Goal: Task Accomplishment & Management: Complete application form

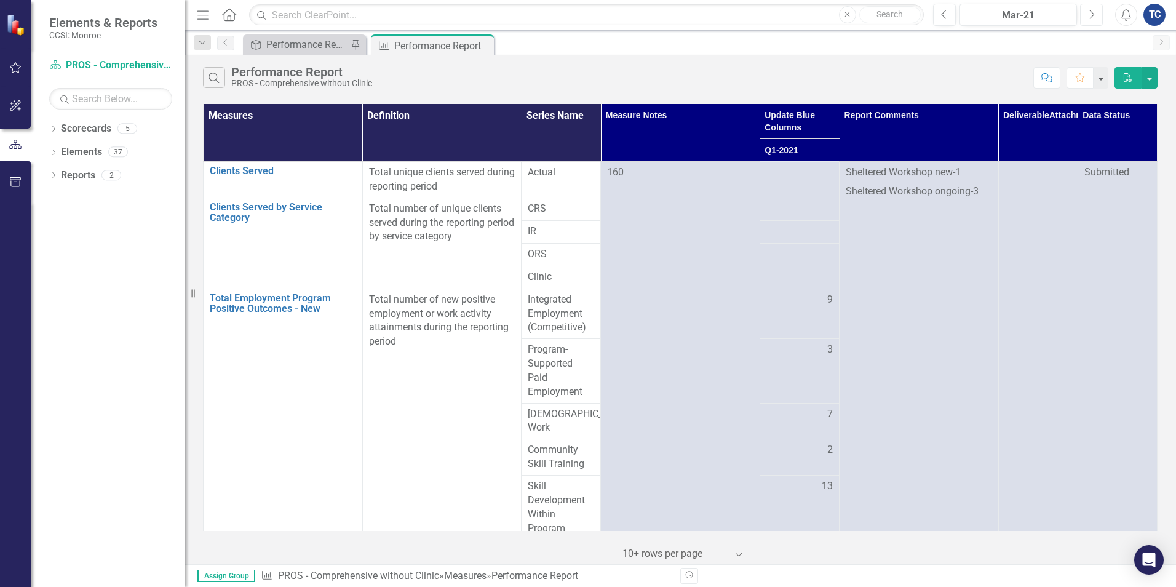
click at [1093, 16] on icon "Next" at bounding box center [1091, 14] width 7 height 11
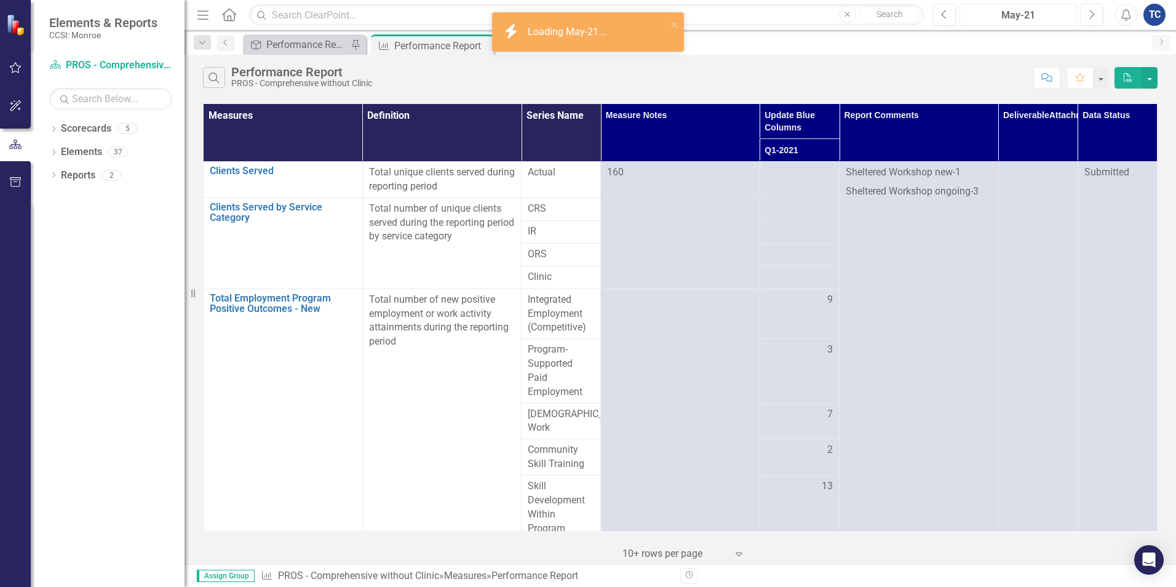
click at [1052, 15] on div "May-21" at bounding box center [1018, 15] width 109 height 15
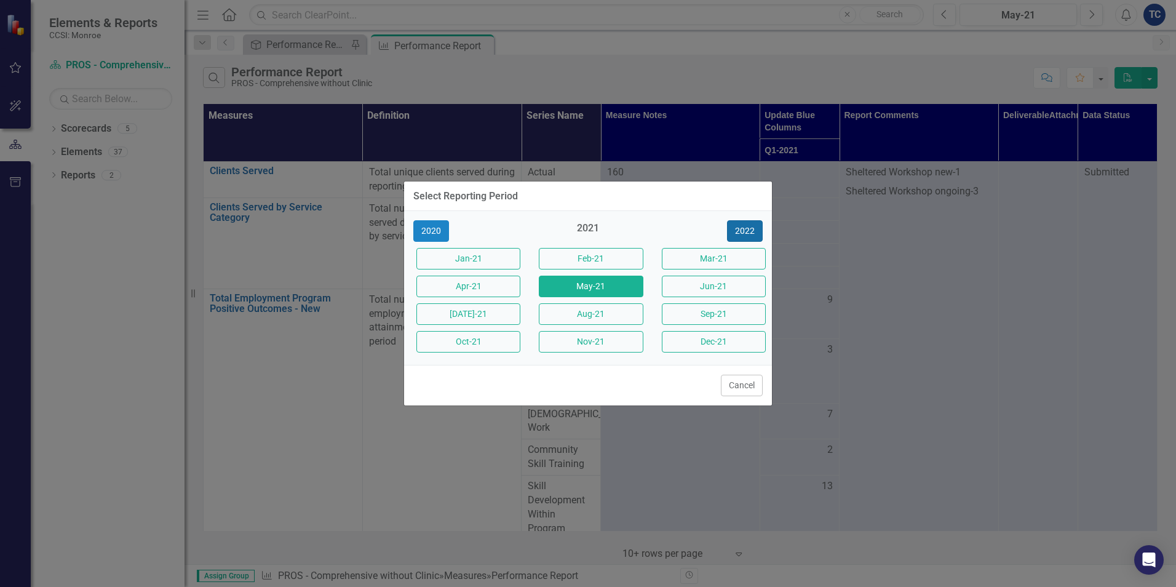
click at [741, 228] on button "2022" at bounding box center [745, 231] width 36 height 22
click at [741, 228] on button "2023" at bounding box center [745, 231] width 36 height 22
click at [741, 228] on button "2024" at bounding box center [745, 231] width 36 height 22
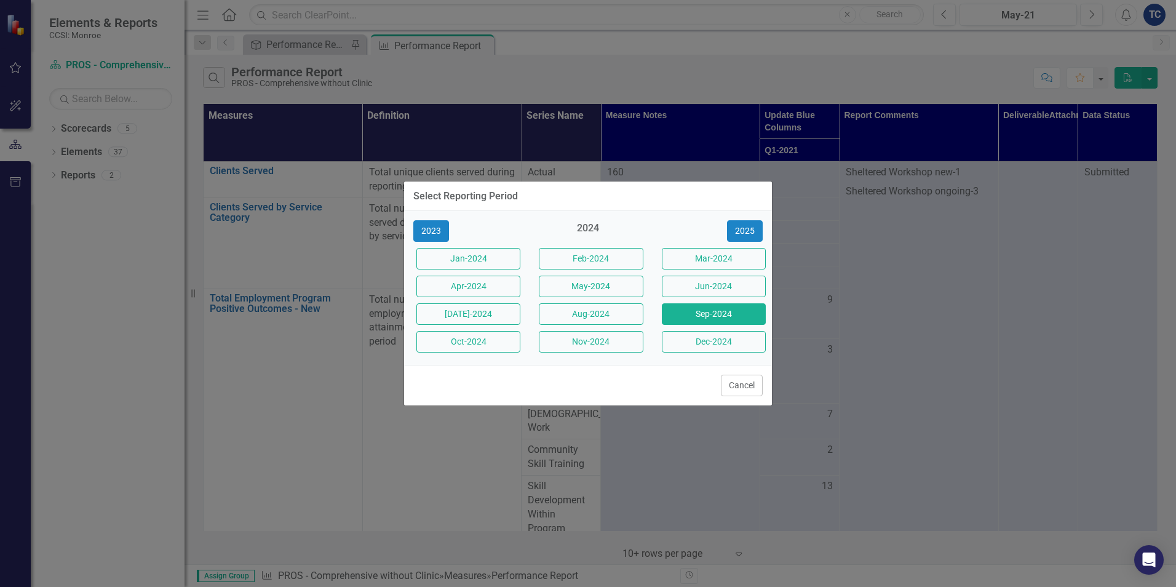
click at [699, 311] on button "Sep-2024" at bounding box center [714, 314] width 104 height 22
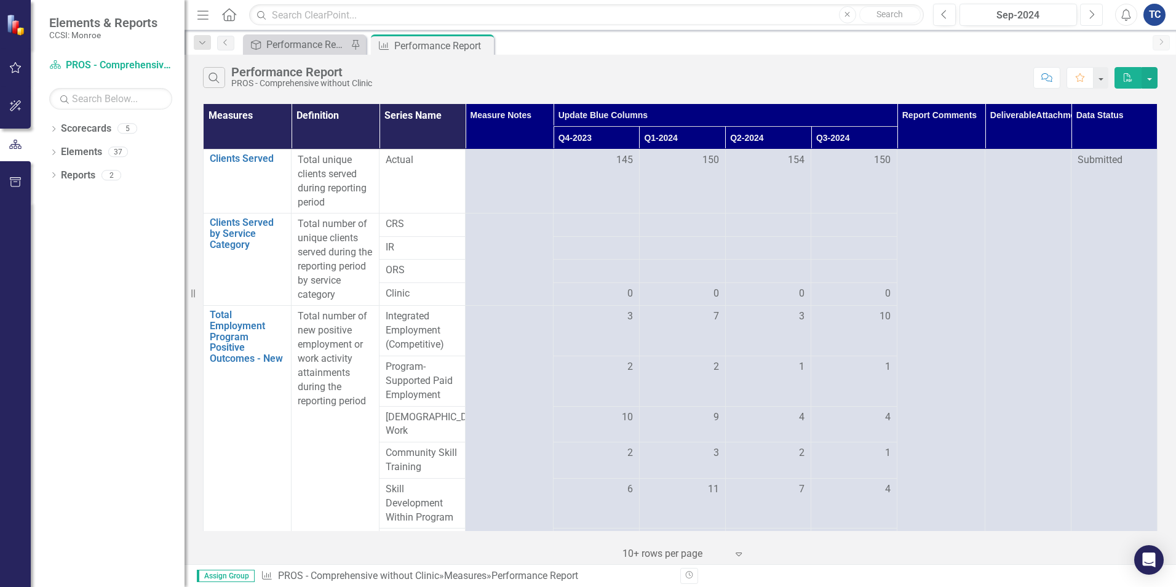
click at [1087, 13] on button "Next" at bounding box center [1091, 15] width 23 height 22
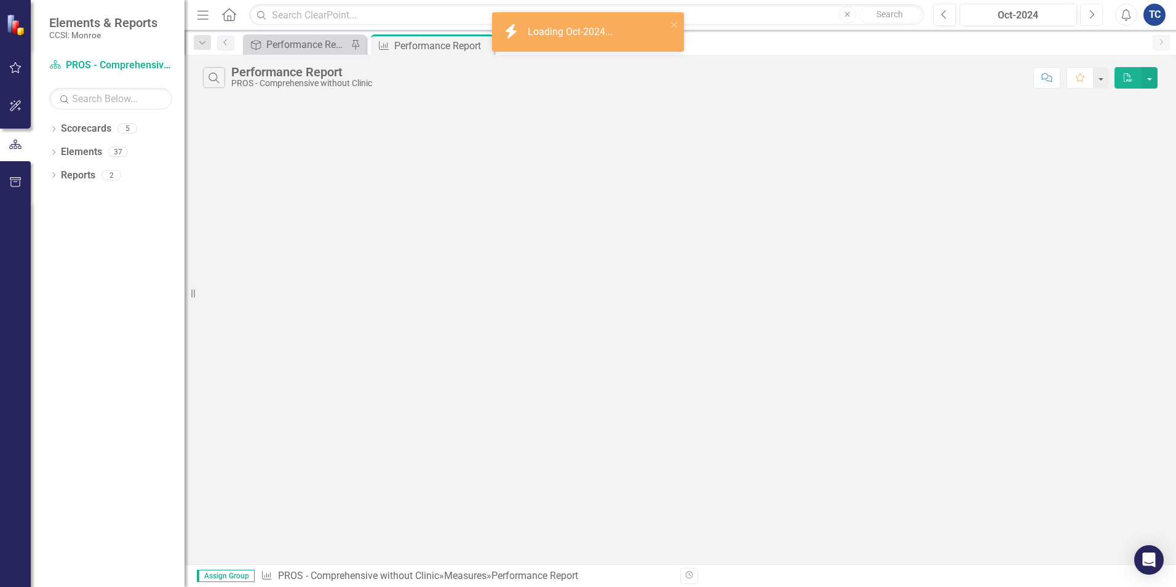
click at [1087, 13] on button "Next" at bounding box center [1091, 15] width 23 height 22
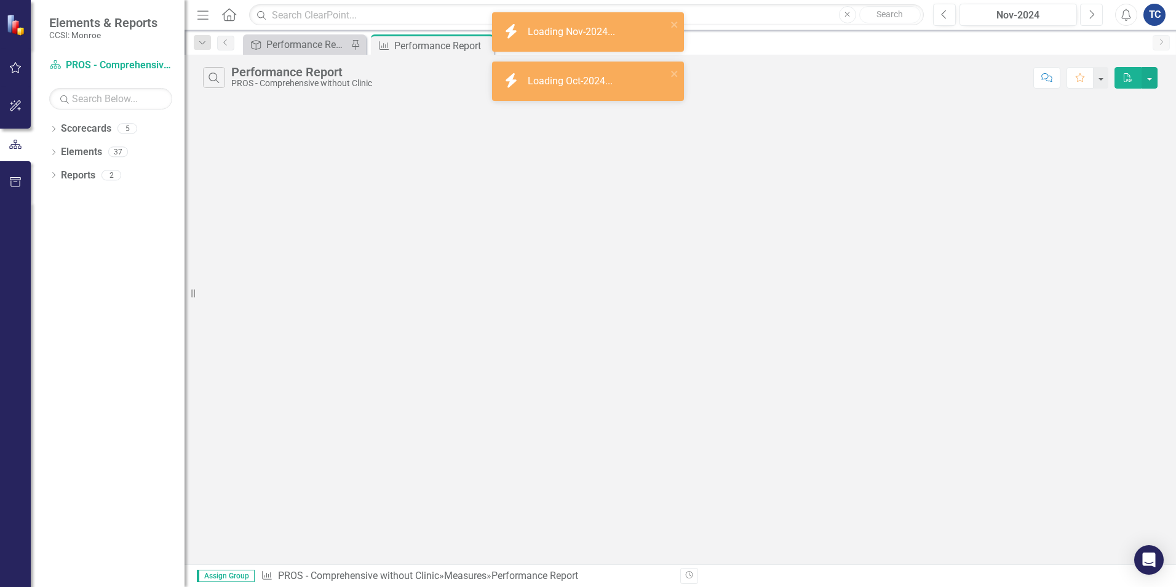
click at [1087, 13] on button "Next" at bounding box center [1091, 15] width 23 height 22
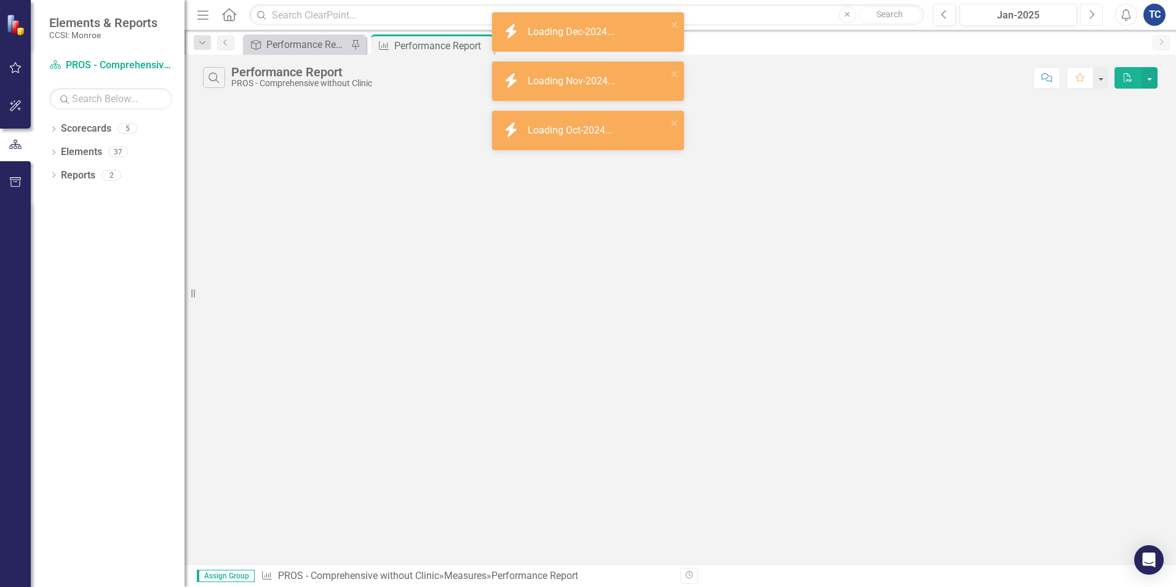
click at [1087, 13] on button "Next" at bounding box center [1091, 15] width 23 height 22
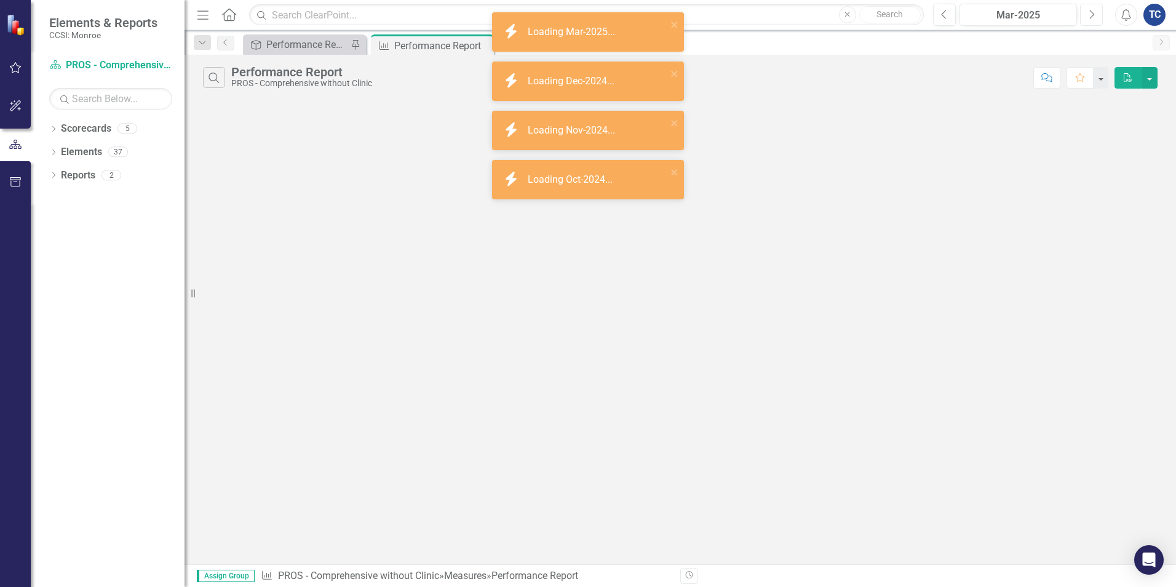
click at [1087, 13] on button "Next" at bounding box center [1091, 15] width 23 height 22
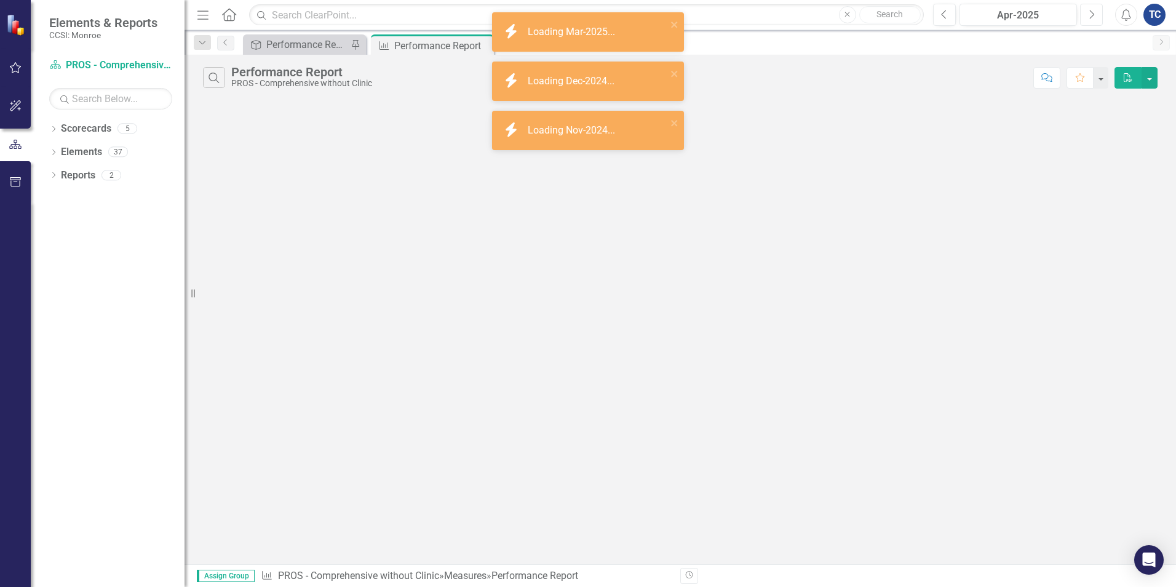
click at [1087, 13] on button "Next" at bounding box center [1091, 15] width 23 height 22
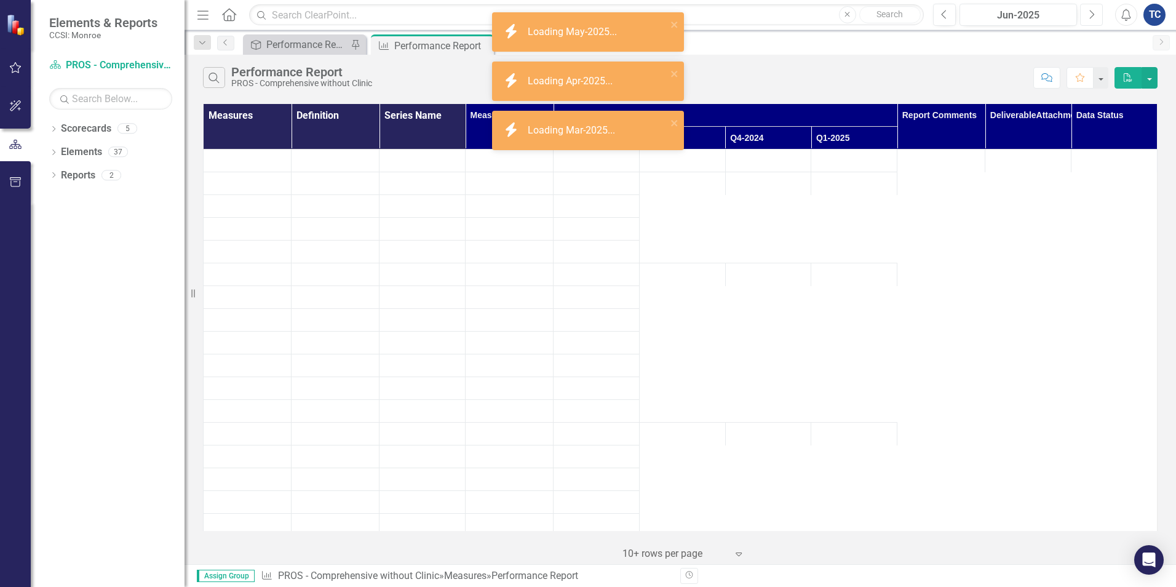
click at [1087, 13] on button "Next" at bounding box center [1091, 15] width 23 height 22
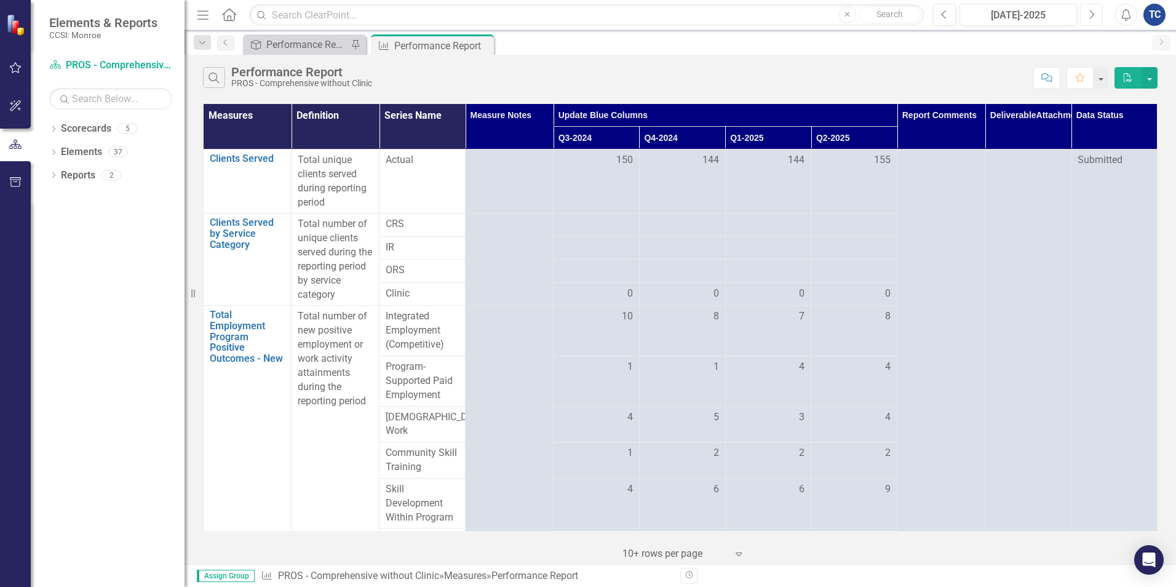
click at [1087, 13] on button "Next" at bounding box center [1091, 15] width 23 height 22
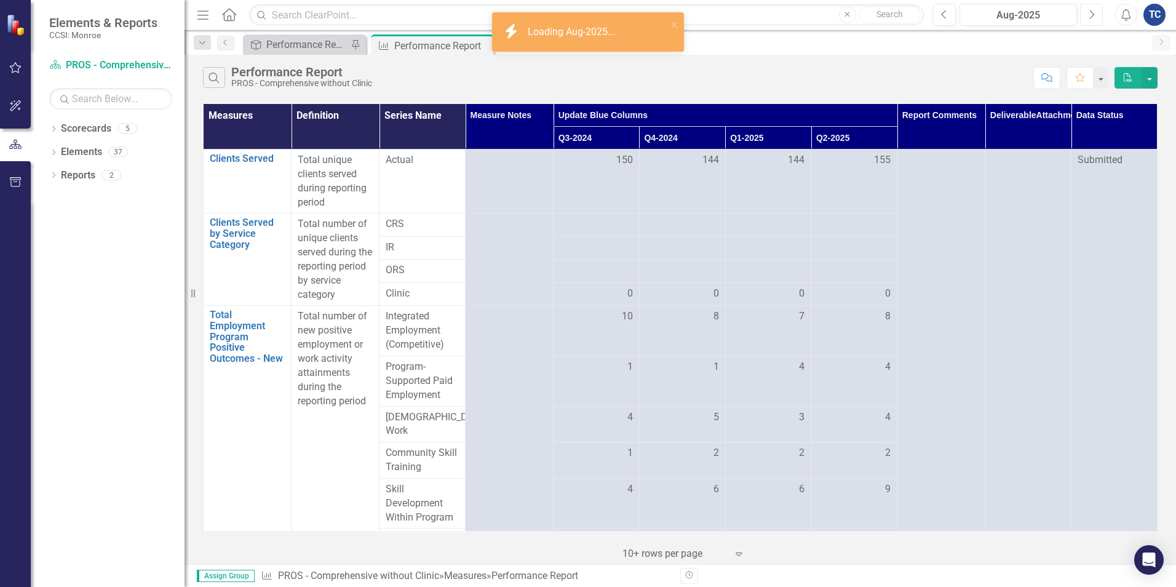
click at [1087, 13] on button "Next" at bounding box center [1091, 15] width 23 height 22
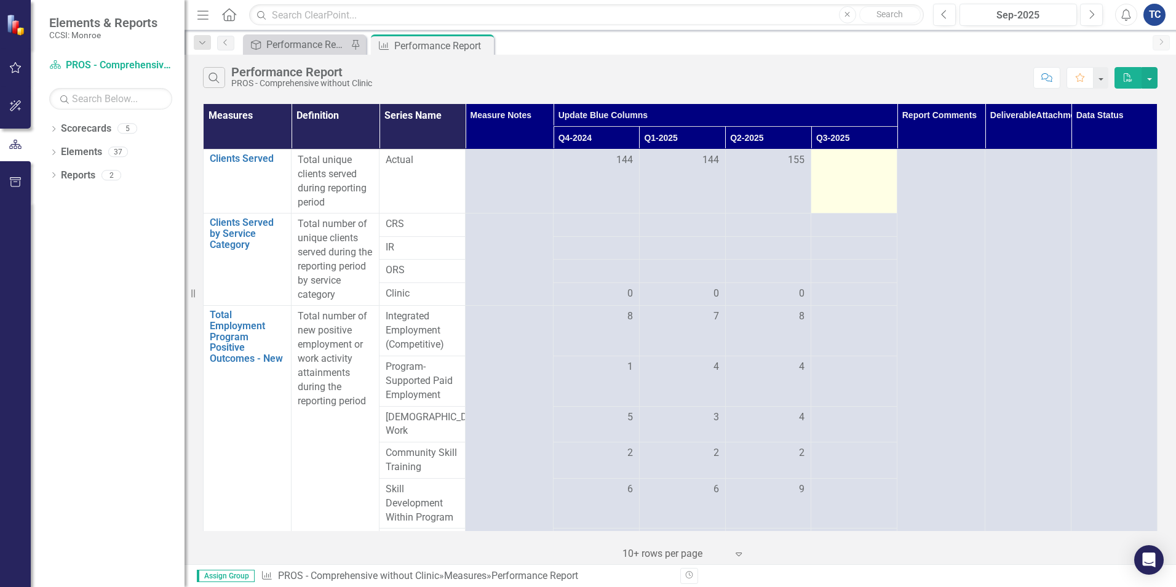
click at [842, 156] on div at bounding box center [853, 160] width 73 height 15
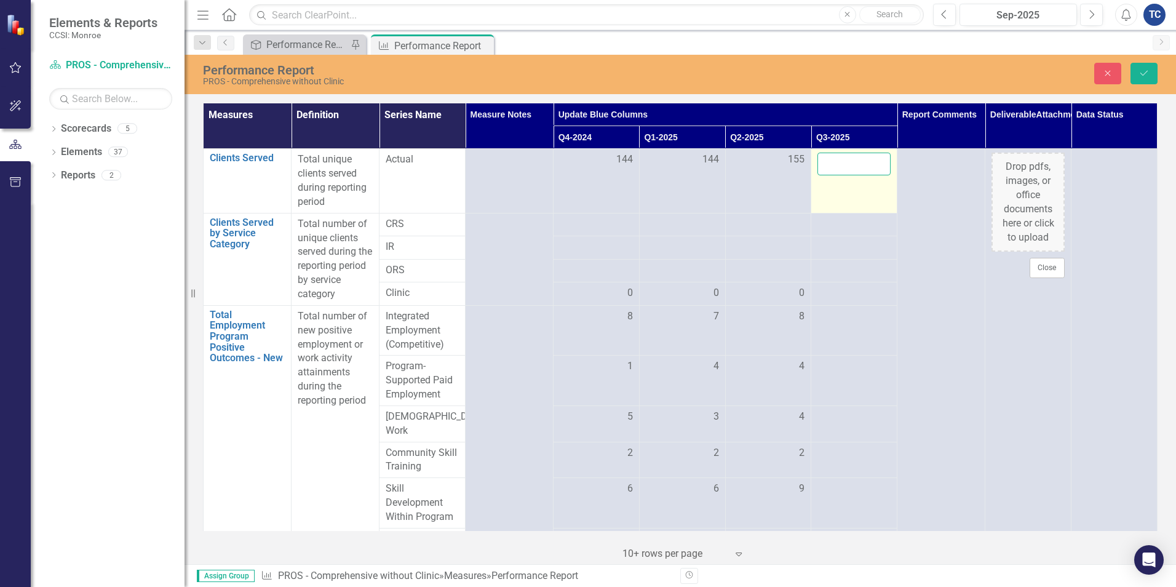
click at [848, 165] on input "number" at bounding box center [853, 163] width 73 height 23
type input "152"
click button "Save" at bounding box center [1143, 74] width 27 height 22
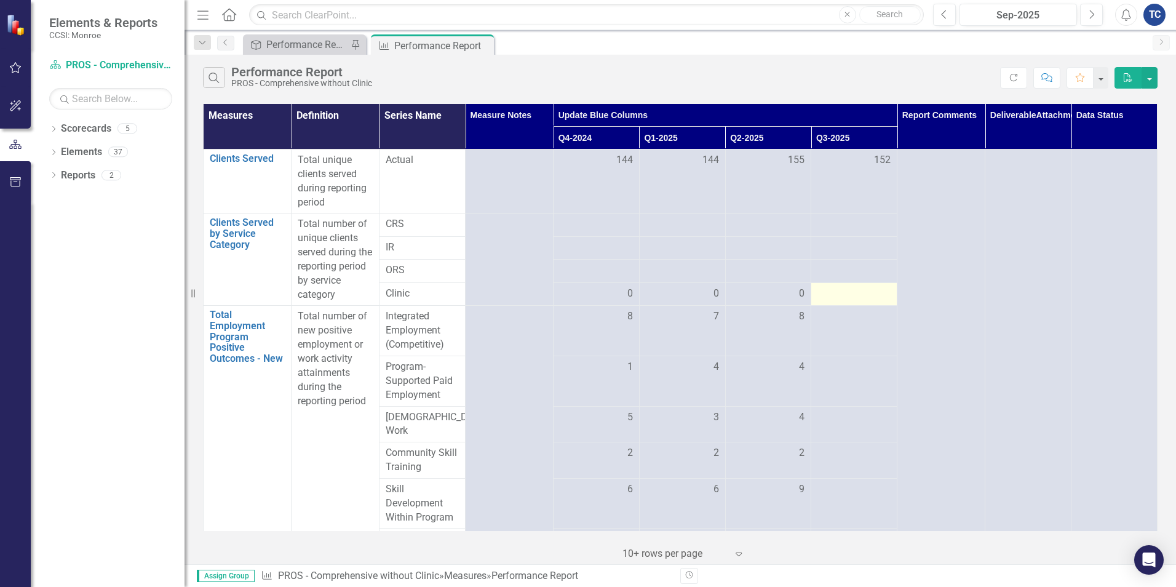
click at [874, 291] on div at bounding box center [853, 294] width 73 height 15
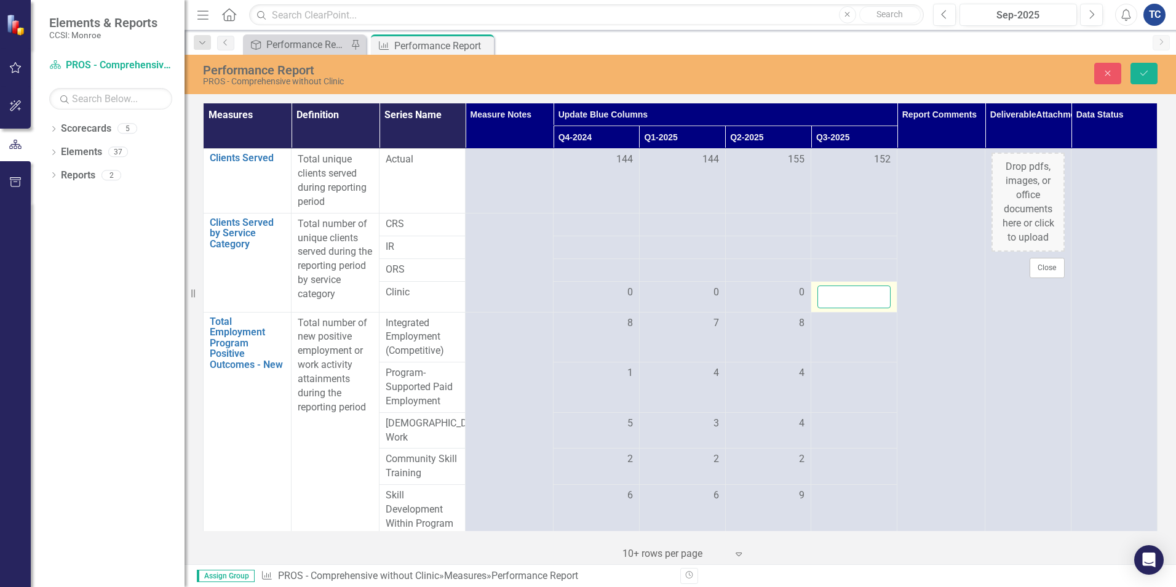
drag, startPoint x: 874, startPoint y: 291, endPoint x: 855, endPoint y: 293, distance: 19.2
click at [855, 293] on input "number" at bounding box center [853, 296] width 73 height 23
type input "0"
click at [845, 331] on td at bounding box center [854, 337] width 86 height 50
click at [864, 323] on div at bounding box center [853, 323] width 73 height 15
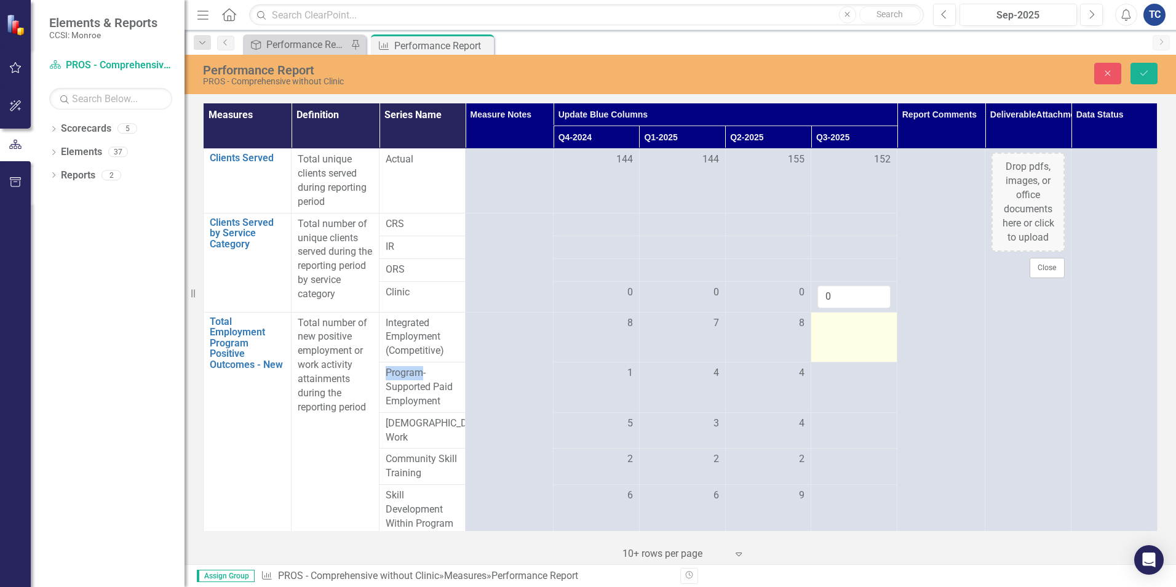
click at [864, 323] on div at bounding box center [853, 323] width 73 height 15
drag, startPoint x: 864, startPoint y: 323, endPoint x: 850, endPoint y: 325, distance: 13.7
click at [850, 325] on input "number" at bounding box center [853, 327] width 73 height 23
click at [844, 327] on input "number" at bounding box center [853, 327] width 73 height 23
type input "10"
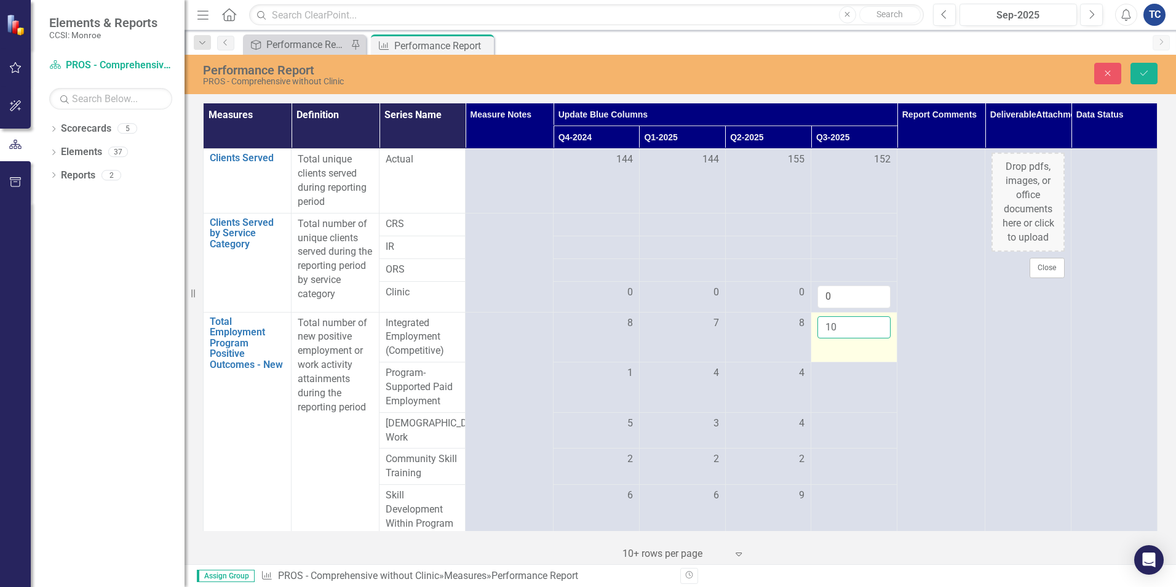
click button "Save" at bounding box center [1143, 74] width 27 height 22
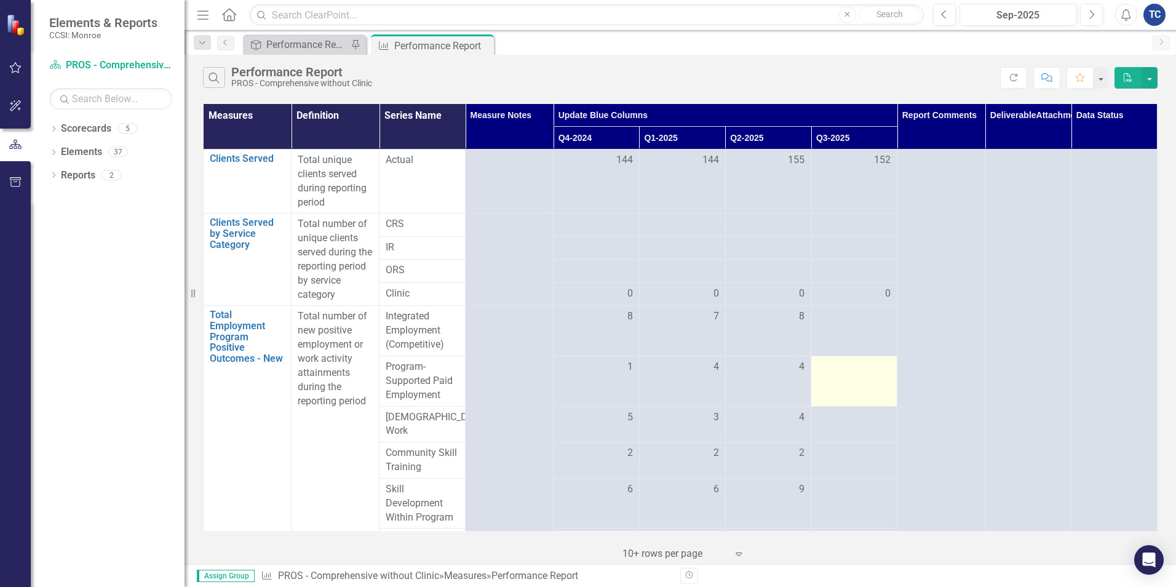
click at [857, 381] on td at bounding box center [854, 380] width 86 height 50
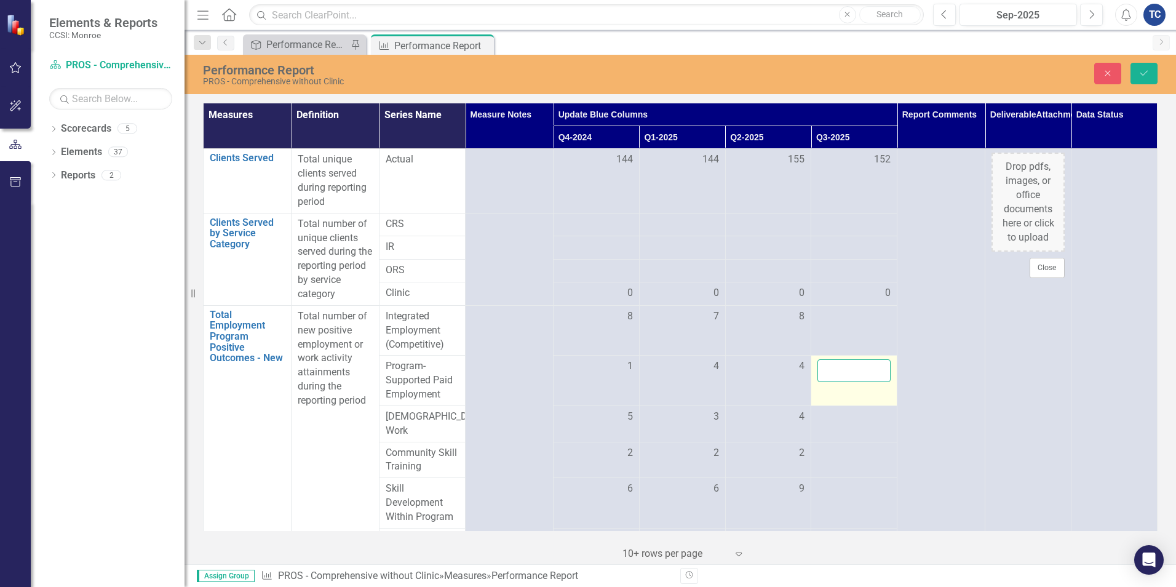
drag, startPoint x: 857, startPoint y: 381, endPoint x: 842, endPoint y: 369, distance: 18.7
click at [842, 369] on input "number" at bounding box center [853, 370] width 73 height 23
type input "3"
click at [860, 414] on div at bounding box center [853, 417] width 73 height 15
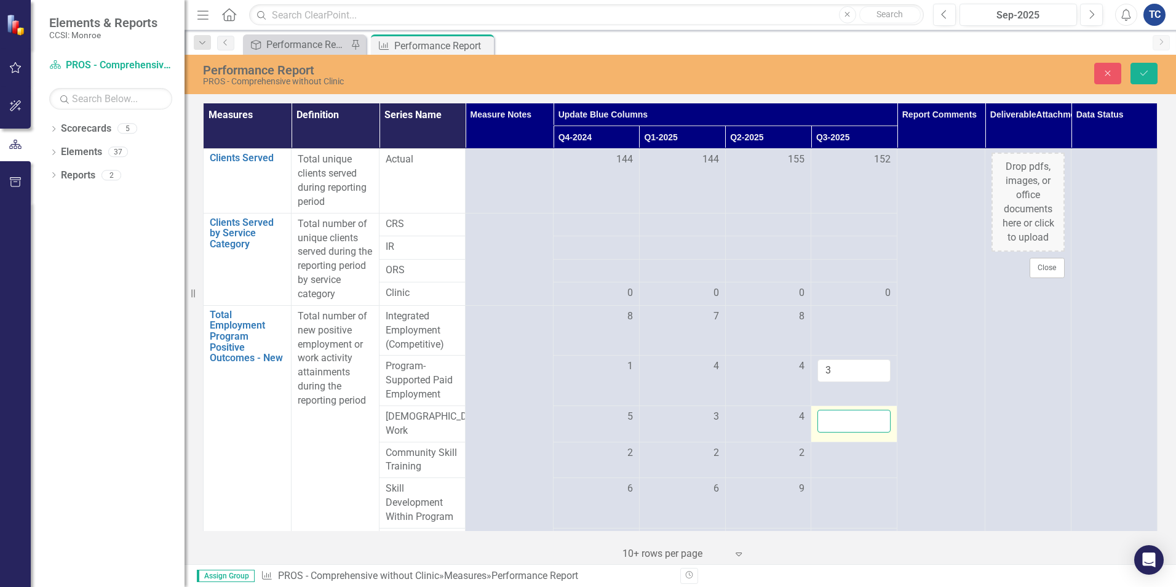
drag, startPoint x: 860, startPoint y: 414, endPoint x: 846, endPoint y: 418, distance: 14.0
click at [846, 418] on input "number" at bounding box center [853, 421] width 73 height 23
type input "8"
click at [860, 448] on div at bounding box center [853, 453] width 73 height 15
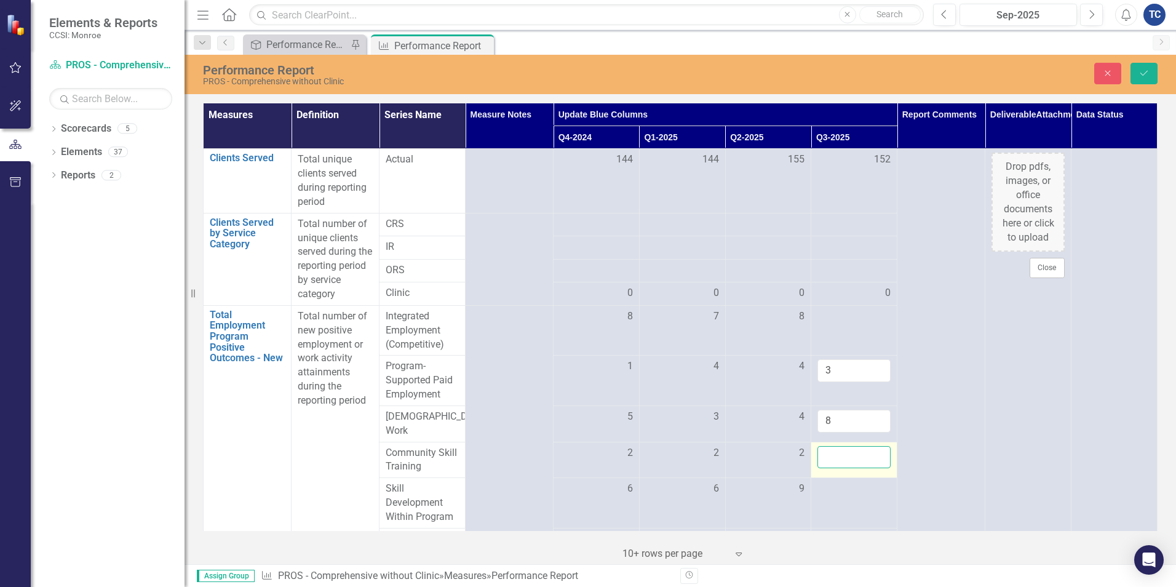
drag, startPoint x: 860, startPoint y: 448, endPoint x: 844, endPoint y: 452, distance: 15.8
click at [844, 452] on input "number" at bounding box center [853, 457] width 73 height 23
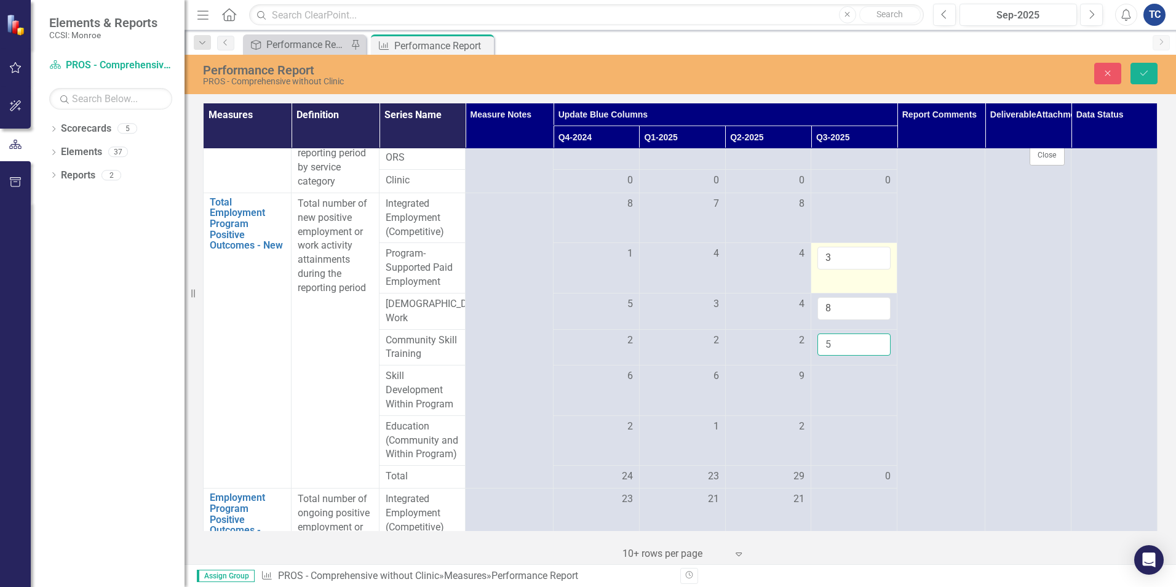
scroll to position [184, 0]
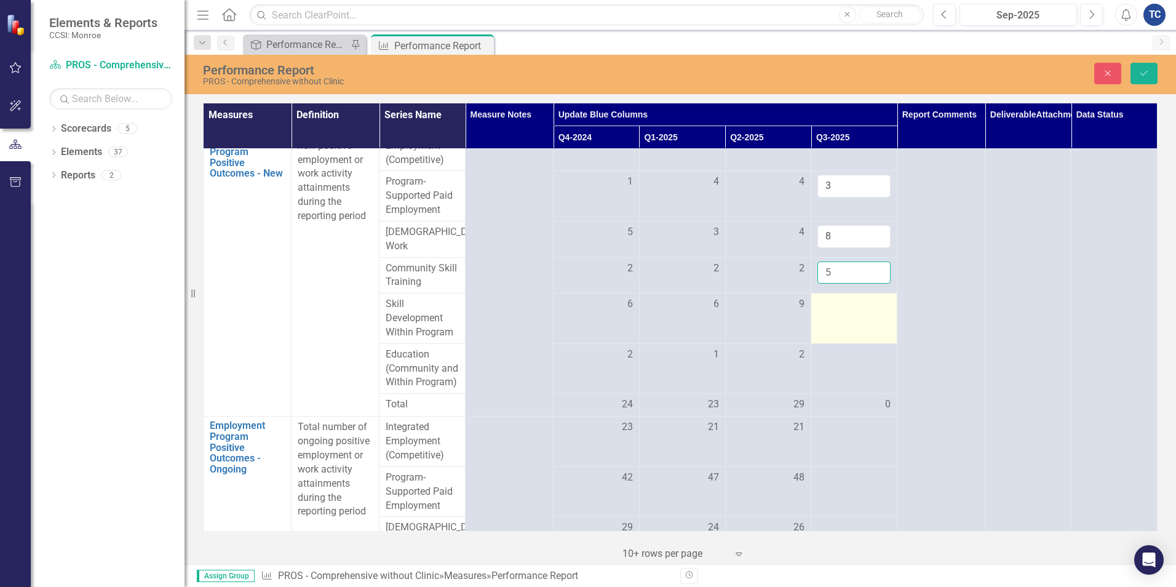
type input "5"
click at [852, 301] on div at bounding box center [853, 304] width 73 height 15
drag, startPoint x: 852, startPoint y: 301, endPoint x: 839, endPoint y: 300, distance: 12.4
click at [839, 300] on input "number" at bounding box center [853, 308] width 73 height 23
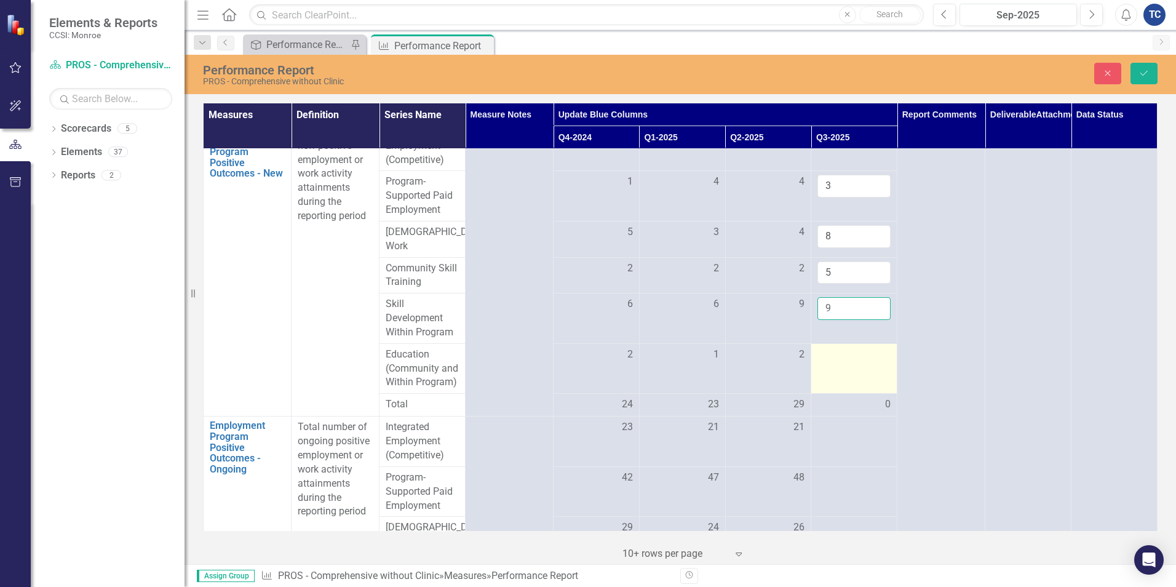
type input "9"
click at [852, 351] on div at bounding box center [853, 354] width 73 height 15
drag, startPoint x: 852, startPoint y: 351, endPoint x: 840, endPoint y: 347, distance: 12.5
click at [840, 347] on input "number" at bounding box center [853, 358] width 73 height 23
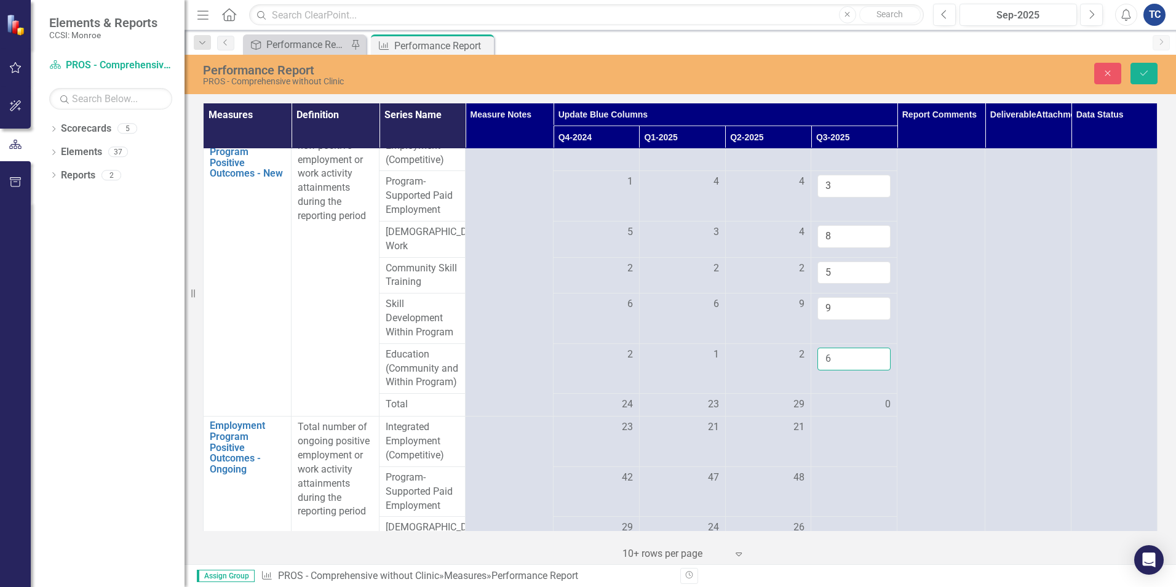
type input "6"
click at [857, 411] on div "0" at bounding box center [853, 404] width 73 height 14
drag, startPoint x: 857, startPoint y: 412, endPoint x: 861, endPoint y: 437, distance: 25.6
click at [861, 435] on div at bounding box center [853, 427] width 73 height 15
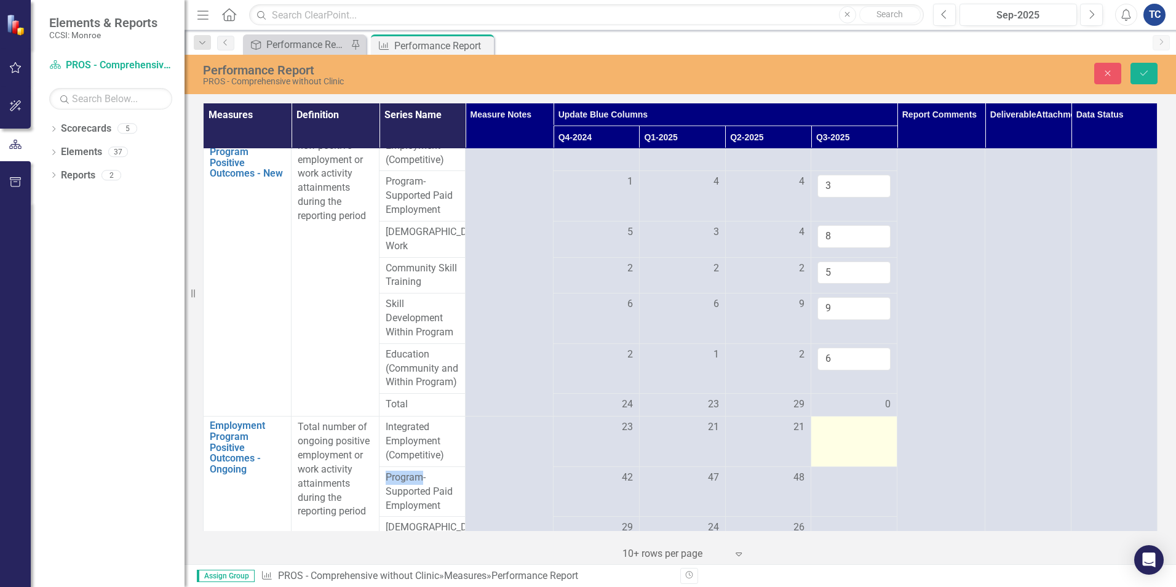
click at [861, 435] on div at bounding box center [853, 427] width 73 height 15
drag, startPoint x: 861, startPoint y: 437, endPoint x: 841, endPoint y: 374, distance: 66.1
click at [841, 374] on td "6" at bounding box center [854, 368] width 86 height 50
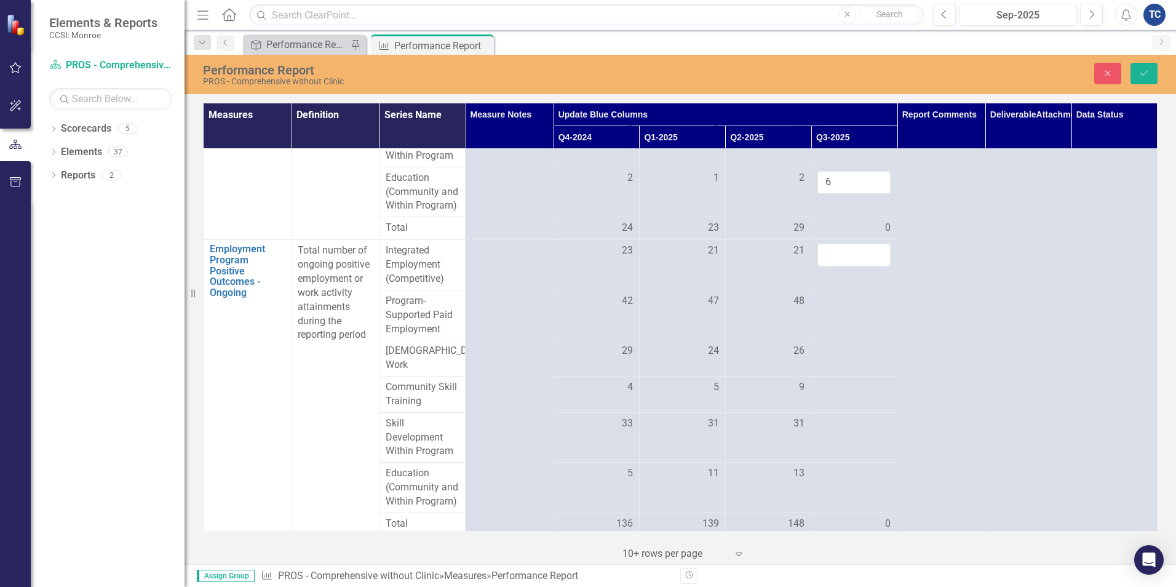
scroll to position [369, 0]
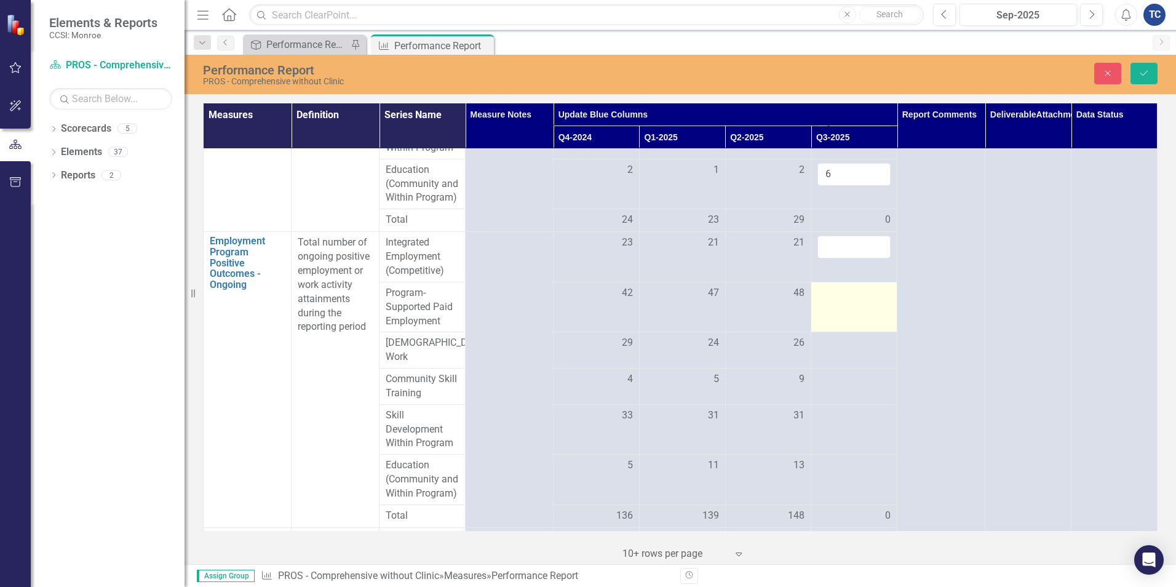
click at [867, 301] on div at bounding box center [853, 293] width 73 height 15
drag, startPoint x: 867, startPoint y: 306, endPoint x: 826, endPoint y: 305, distance: 40.6
click at [826, 305] on input "number" at bounding box center [853, 297] width 73 height 23
click at [847, 256] on input "number" at bounding box center [853, 247] width 73 height 23
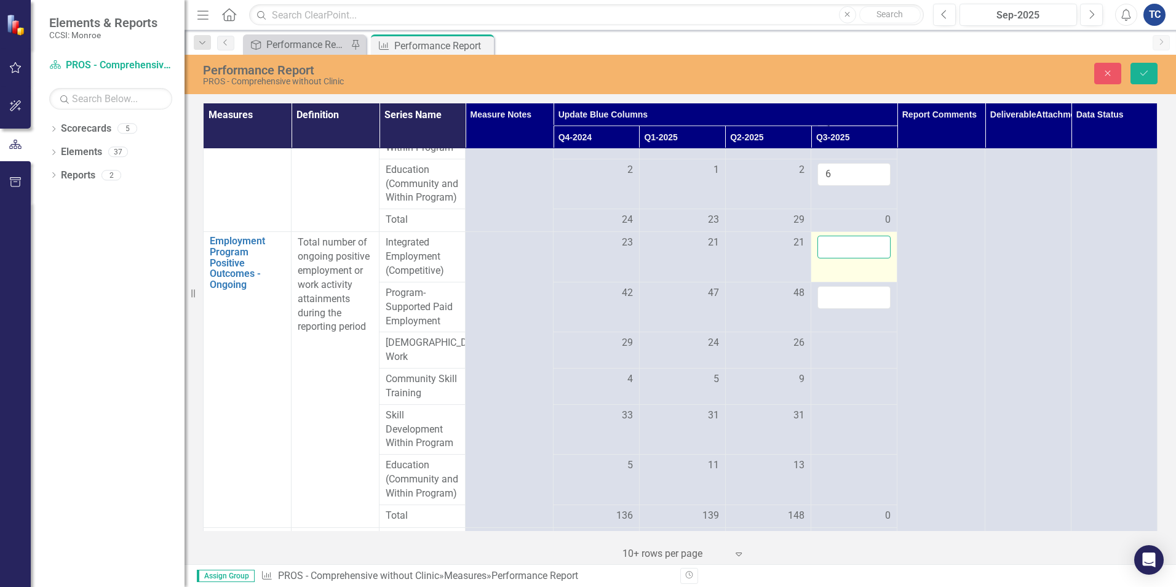
click at [847, 256] on input "number" at bounding box center [853, 247] width 73 height 23
type input "22"
click at [844, 309] on input "number" at bounding box center [853, 297] width 73 height 23
click at [825, 306] on input "number" at bounding box center [853, 297] width 73 height 23
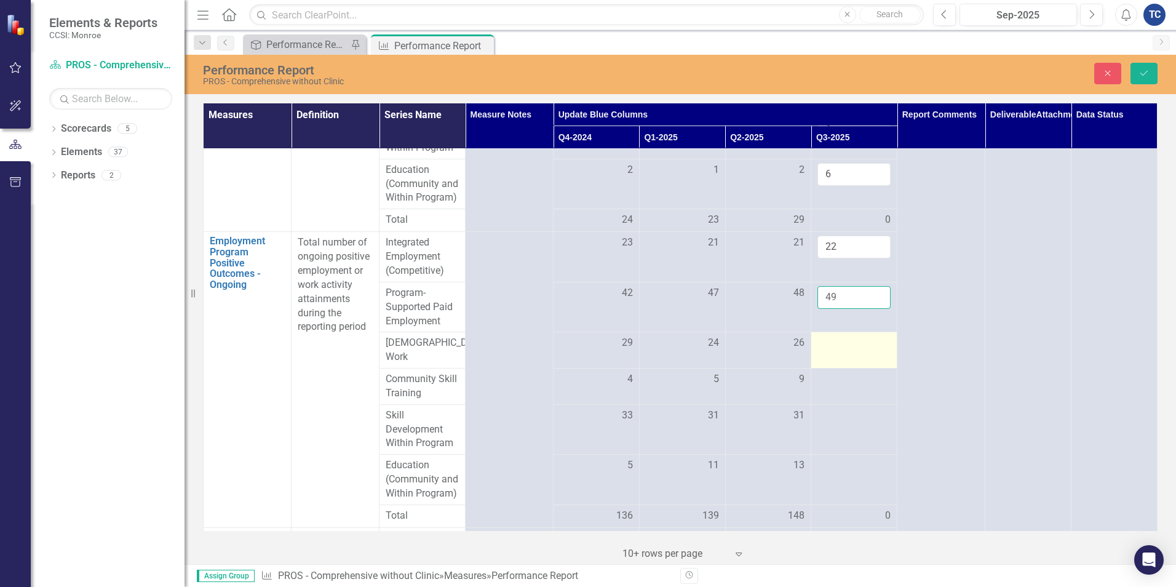
type input "49"
click at [852, 350] on div at bounding box center [853, 343] width 73 height 15
drag, startPoint x: 852, startPoint y: 357, endPoint x: 845, endPoint y: 357, distance: 6.8
click at [845, 357] on input "number" at bounding box center [853, 347] width 73 height 23
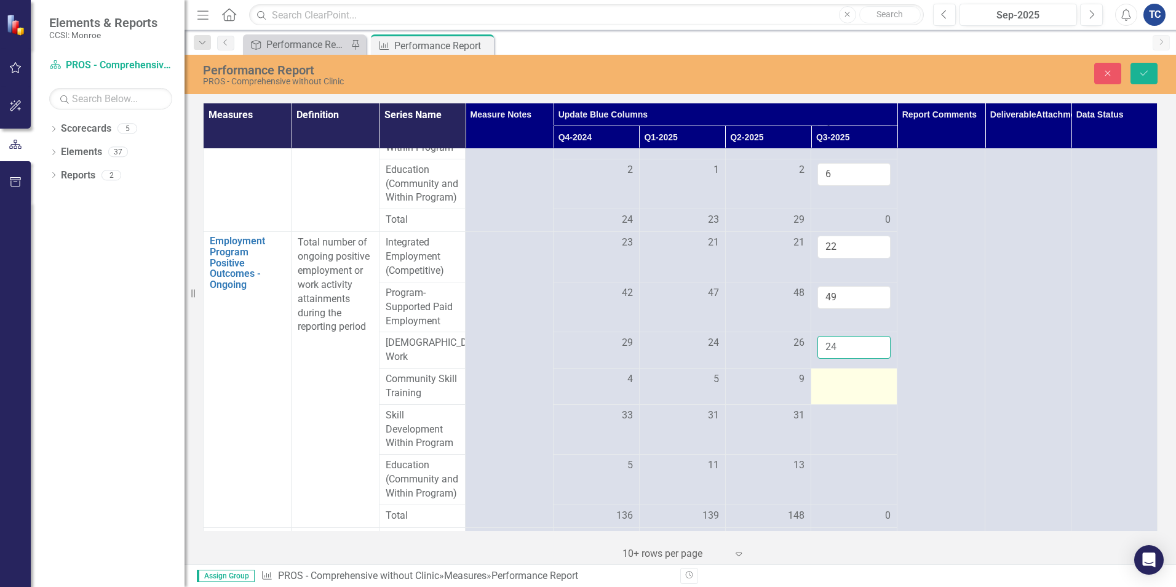
type input "24"
click at [840, 387] on div at bounding box center [853, 379] width 73 height 15
click at [839, 384] on input "number" at bounding box center [853, 383] width 73 height 23
type input "5"
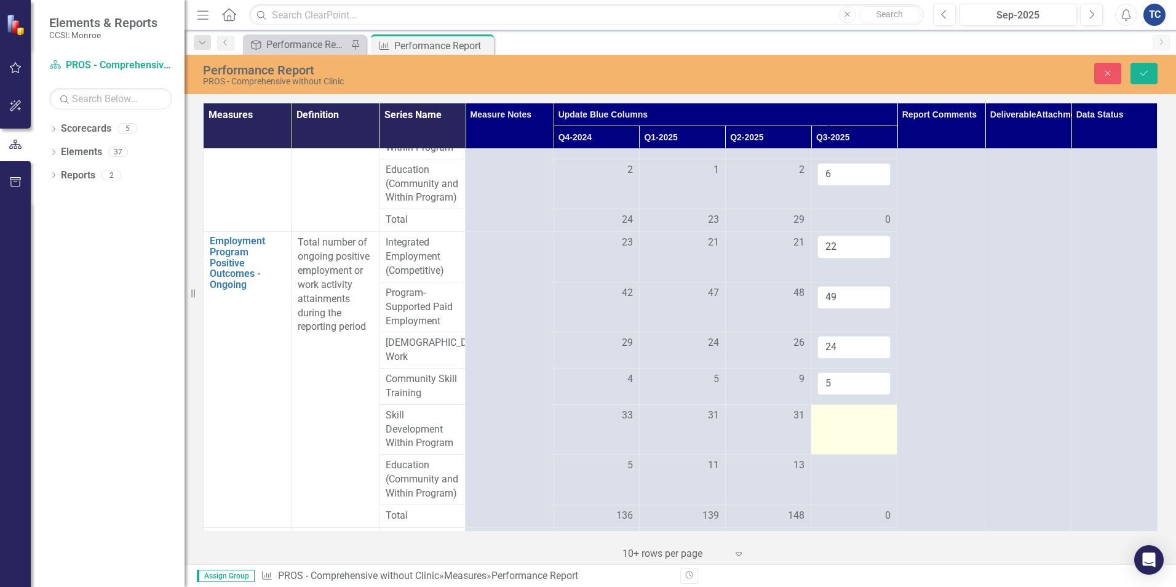
click at [837, 427] on td at bounding box center [854, 429] width 86 height 50
drag, startPoint x: 837, startPoint y: 427, endPoint x: 831, endPoint y: 420, distance: 9.6
click at [831, 420] on input "number" at bounding box center [853, 419] width 73 height 23
click at [842, 424] on input "number" at bounding box center [853, 419] width 73 height 23
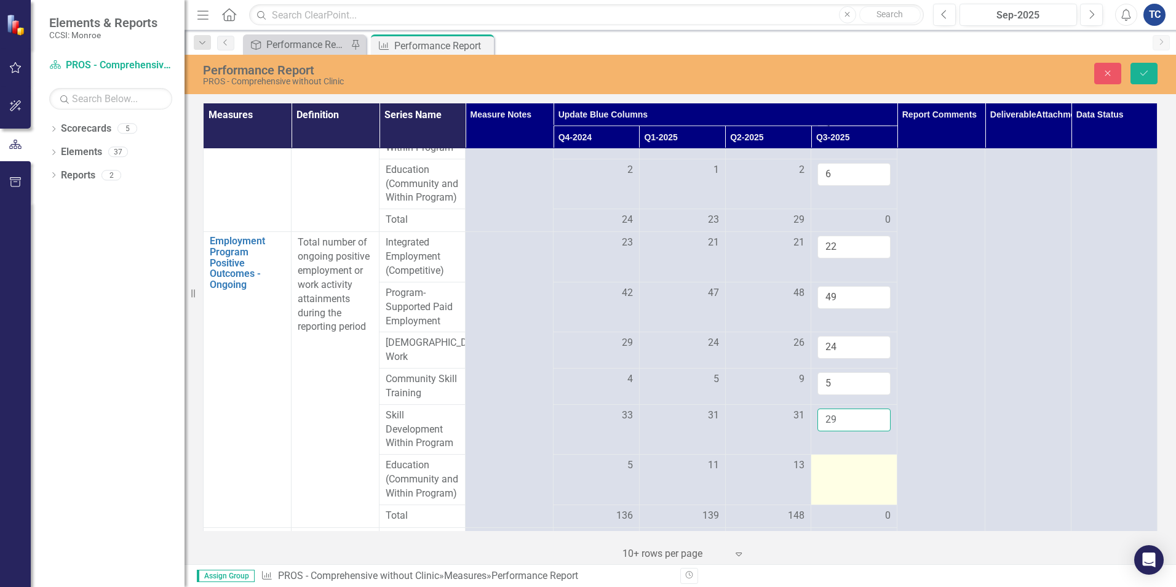
type input "29"
click at [842, 468] on div at bounding box center [853, 465] width 73 height 15
drag, startPoint x: 842, startPoint y: 468, endPoint x: 834, endPoint y: 474, distance: 9.6
click at [834, 474] on input "number" at bounding box center [853, 469] width 73 height 23
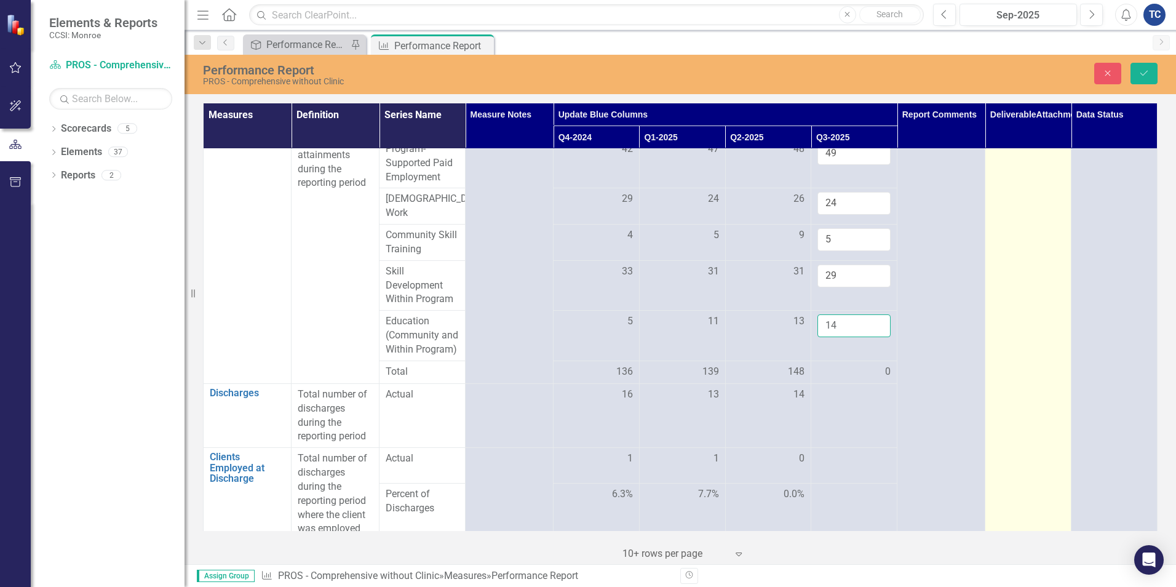
scroll to position [539, 0]
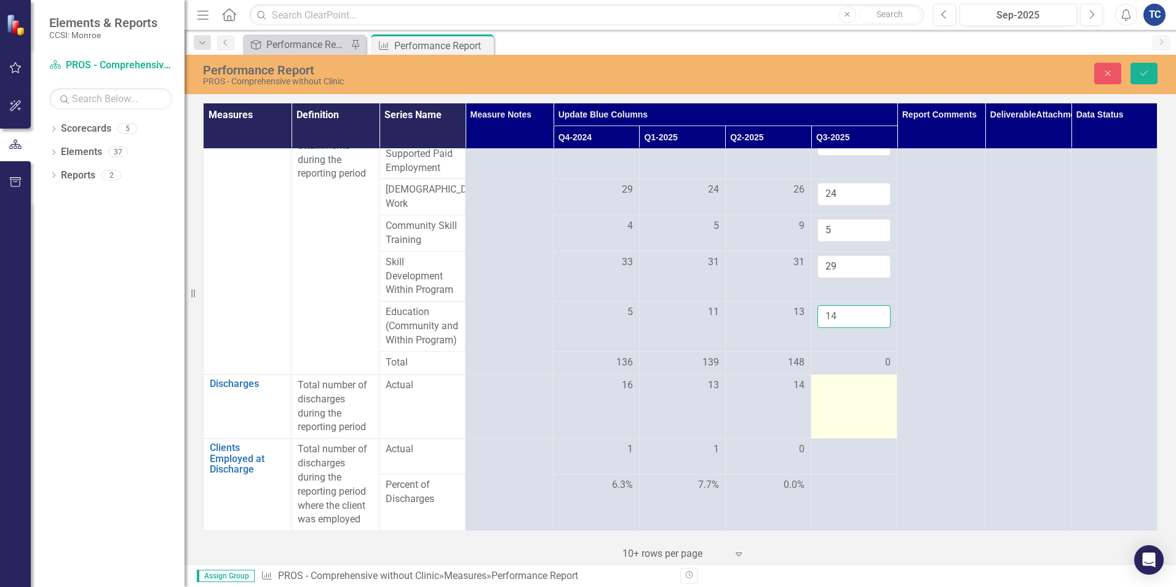
type input "14"
click at [856, 400] on td at bounding box center [854, 406] width 86 height 64
click at [845, 388] on div at bounding box center [853, 385] width 73 height 15
click at [845, 388] on input "number" at bounding box center [853, 389] width 73 height 23
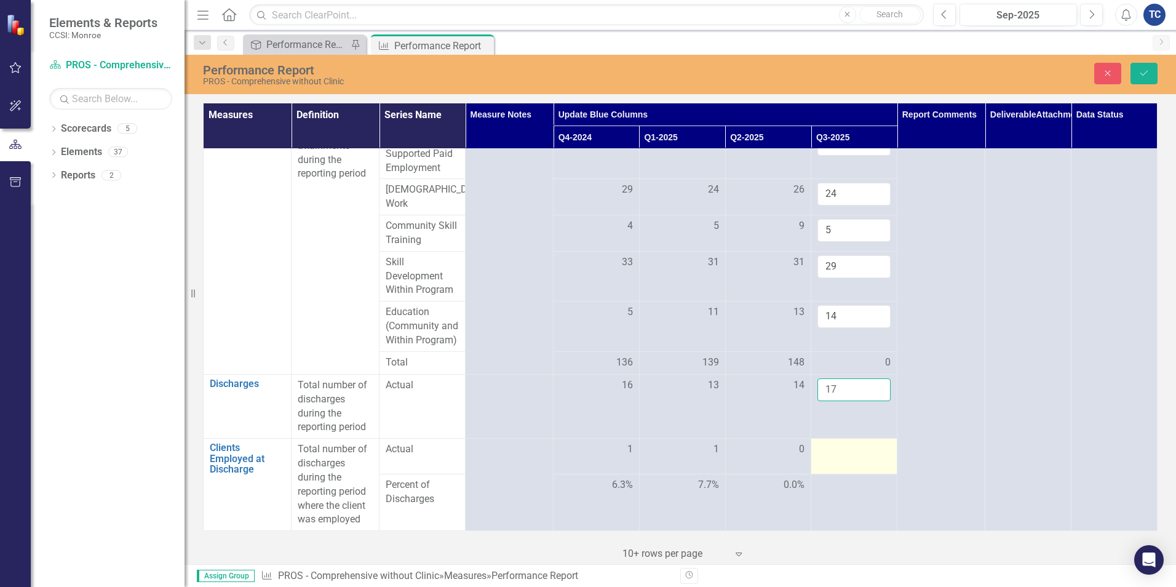
type input "17"
click at [855, 453] on div at bounding box center [853, 449] width 73 height 15
click at [850, 489] on div at bounding box center [853, 485] width 73 height 15
click at [1140, 76] on icon "Save" at bounding box center [1143, 73] width 11 height 9
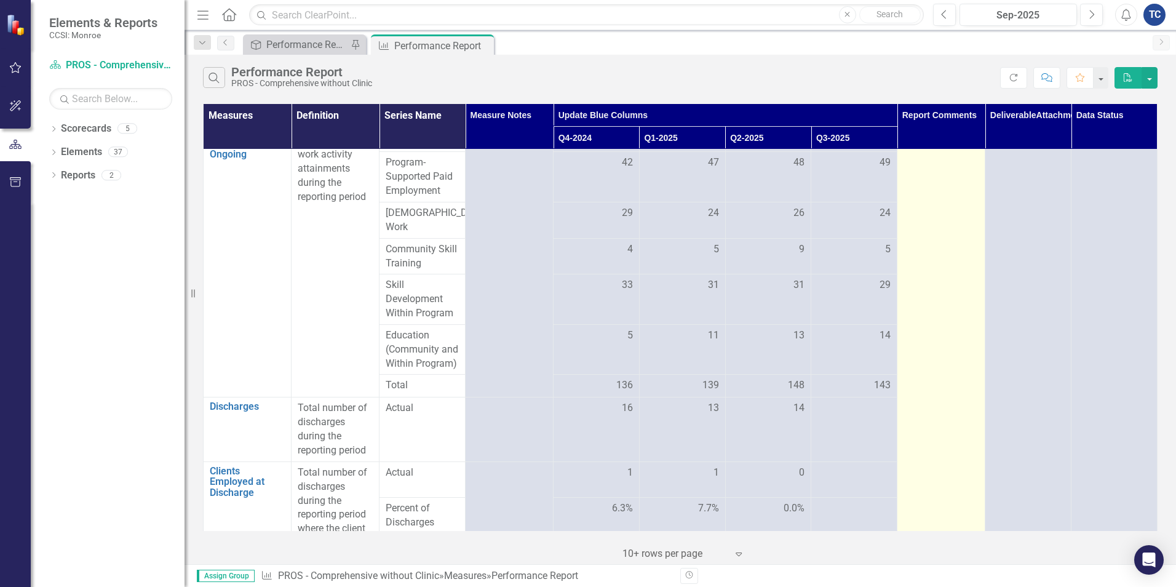
scroll to position [524, 0]
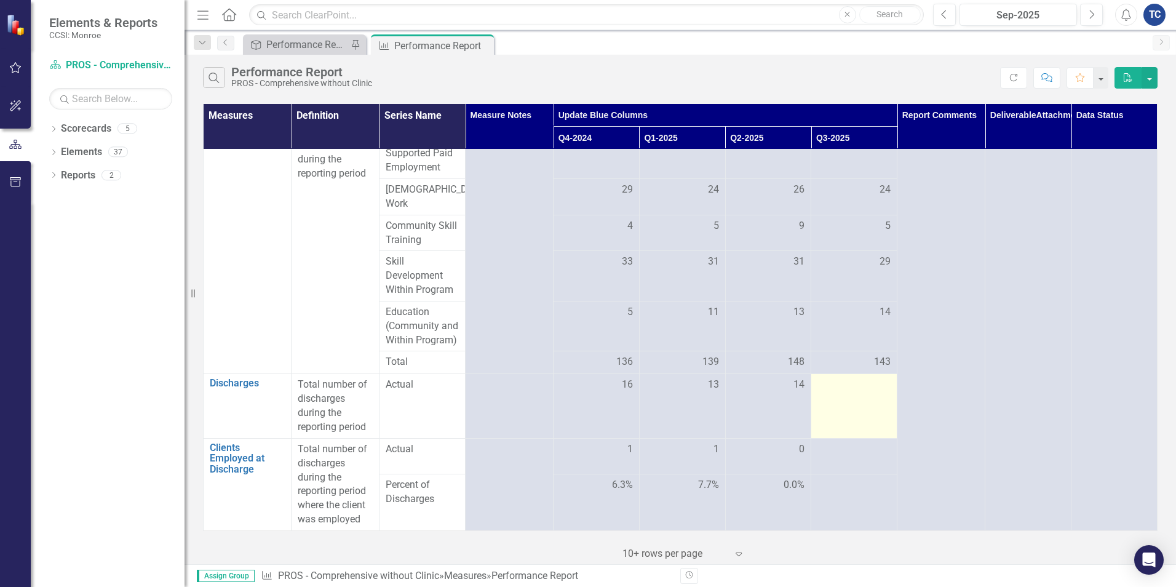
click at [866, 402] on td at bounding box center [854, 406] width 86 height 64
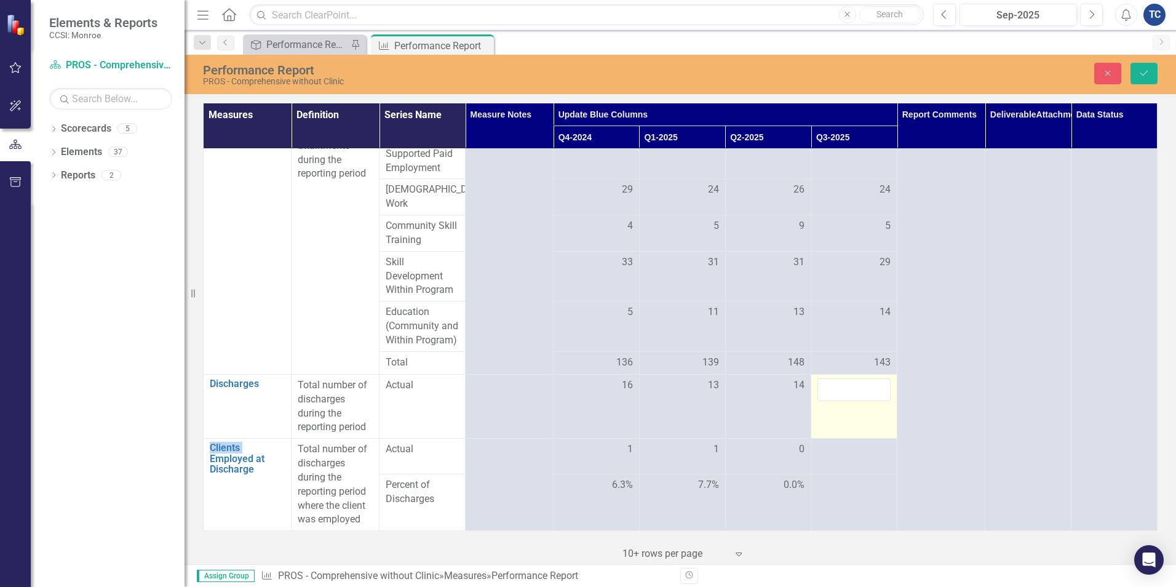
scroll to position [523, 0]
drag, startPoint x: 866, startPoint y: 402, endPoint x: 846, endPoint y: 387, distance: 25.0
click at [846, 387] on input "number" at bounding box center [853, 389] width 73 height 23
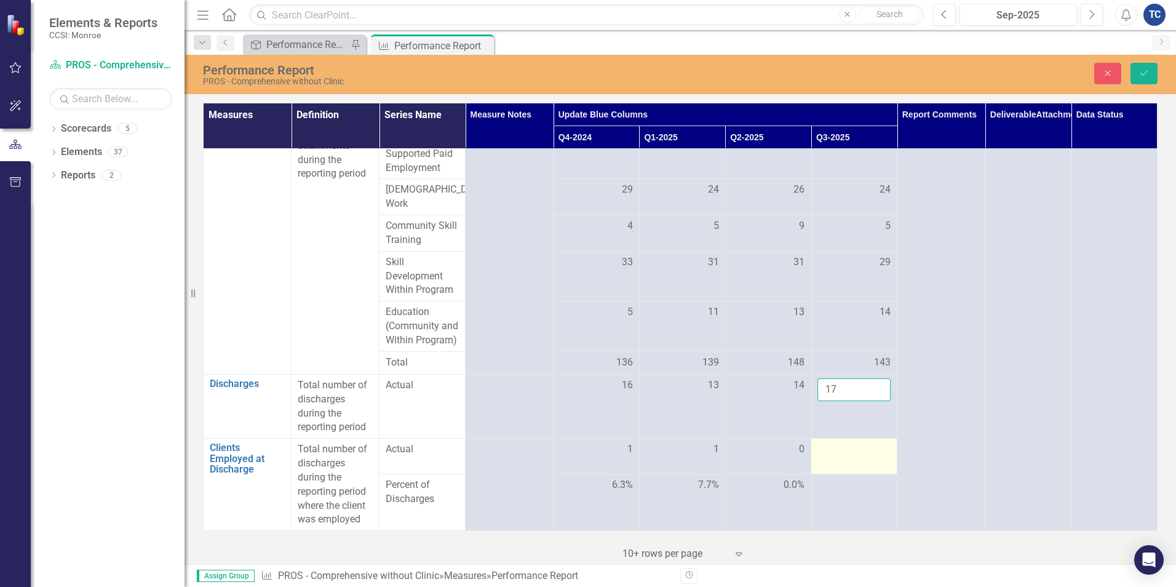
type input "17"
click at [868, 467] on td at bounding box center [854, 456] width 86 height 36
click at [1136, 74] on button "Save" at bounding box center [1143, 74] width 27 height 22
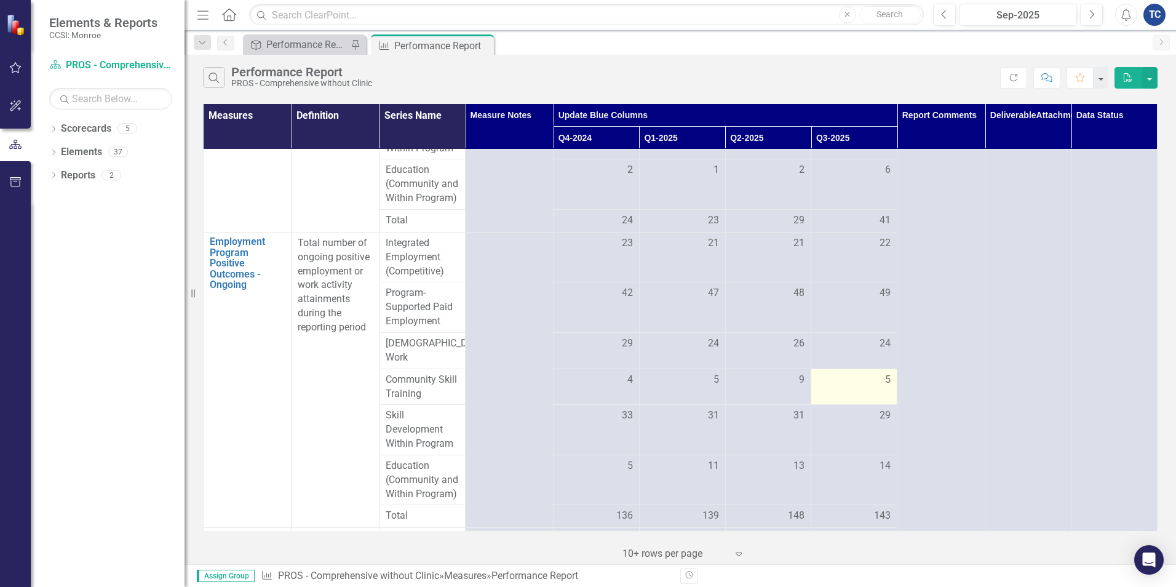
scroll to position [524, 0]
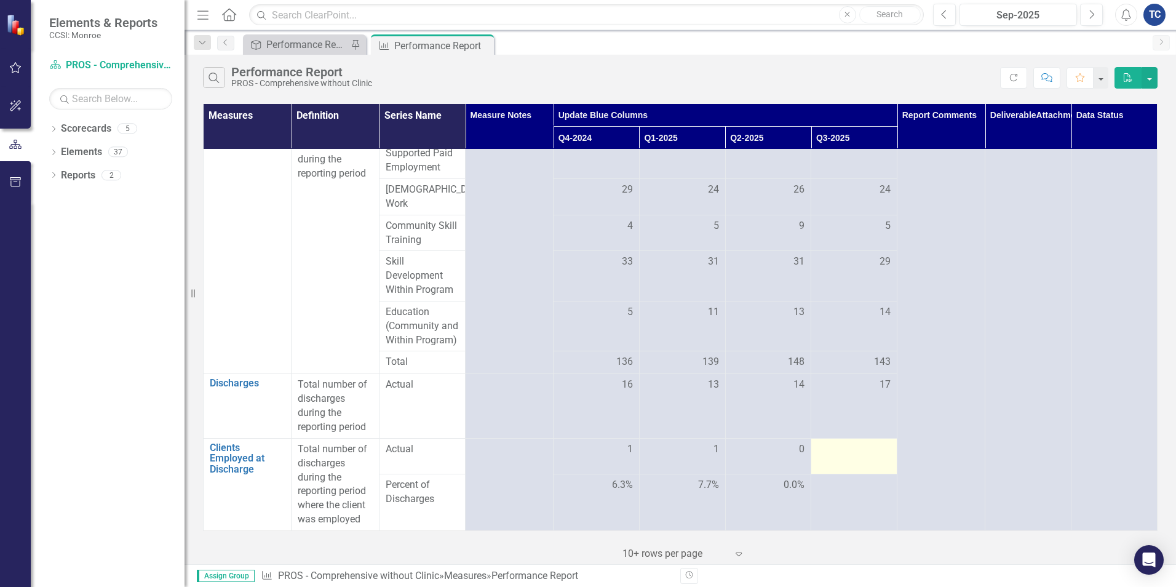
click at [852, 461] on td at bounding box center [854, 456] width 86 height 36
click at [856, 456] on div at bounding box center [853, 449] width 73 height 15
click at [857, 456] on div at bounding box center [853, 449] width 73 height 15
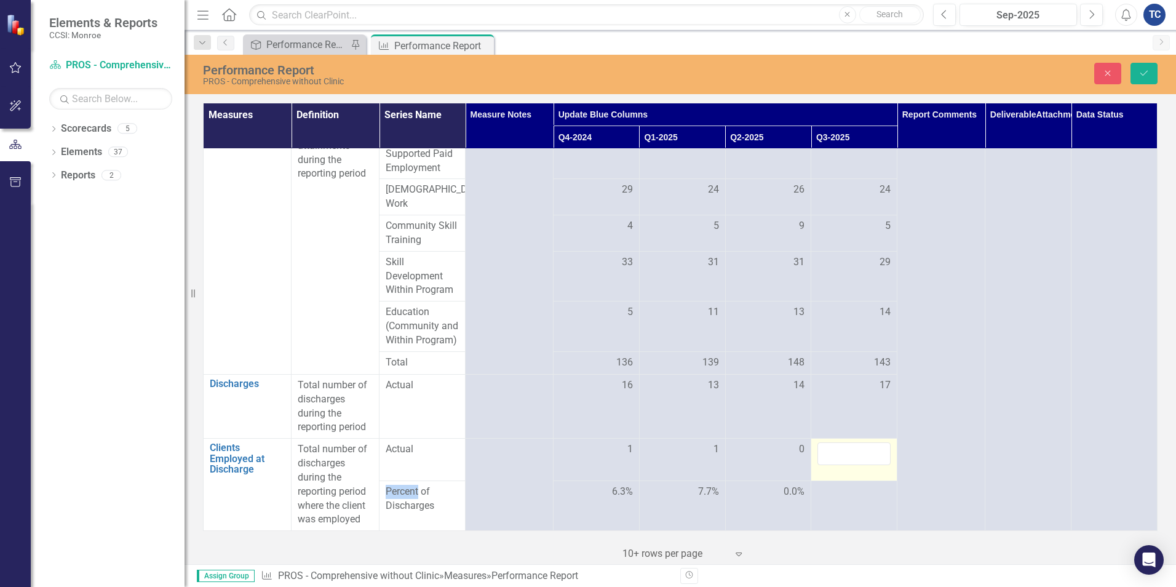
scroll to position [523, 0]
click at [855, 454] on input "number" at bounding box center [853, 453] width 73 height 23
type input "2"
click at [839, 502] on td at bounding box center [854, 506] width 86 height 50
click at [836, 492] on div at bounding box center [853, 492] width 73 height 15
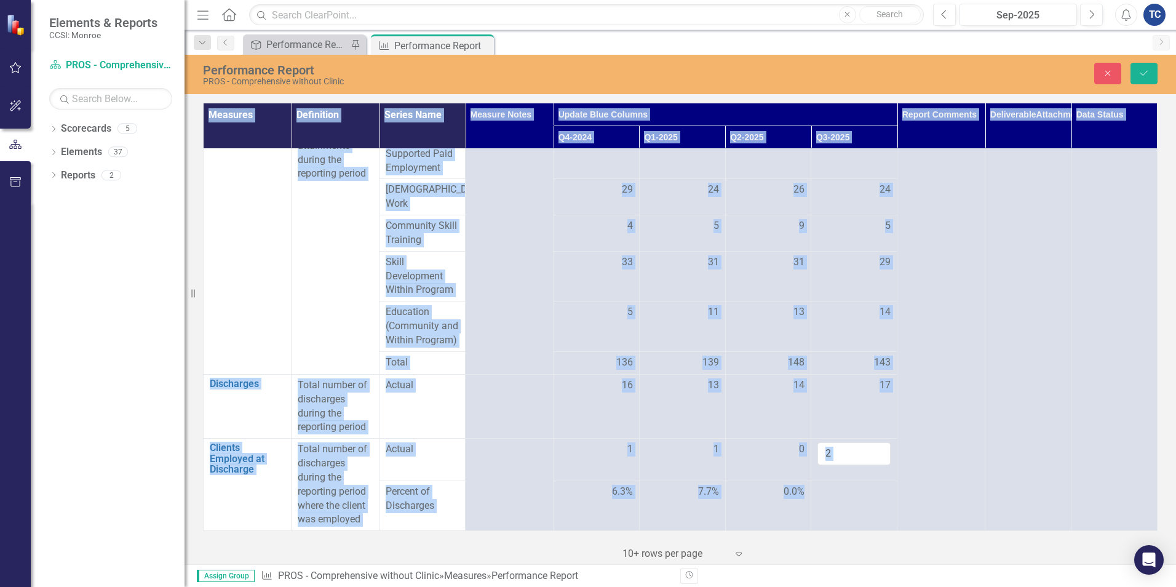
click at [836, 492] on div at bounding box center [853, 492] width 73 height 15
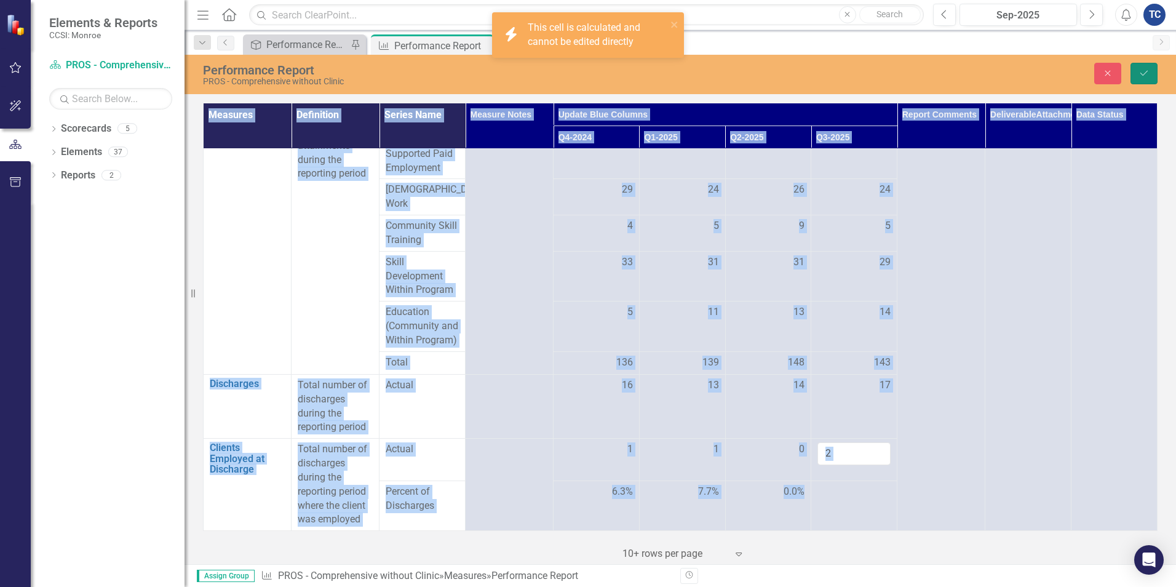
click at [1147, 72] on icon "Save" at bounding box center [1143, 73] width 11 height 9
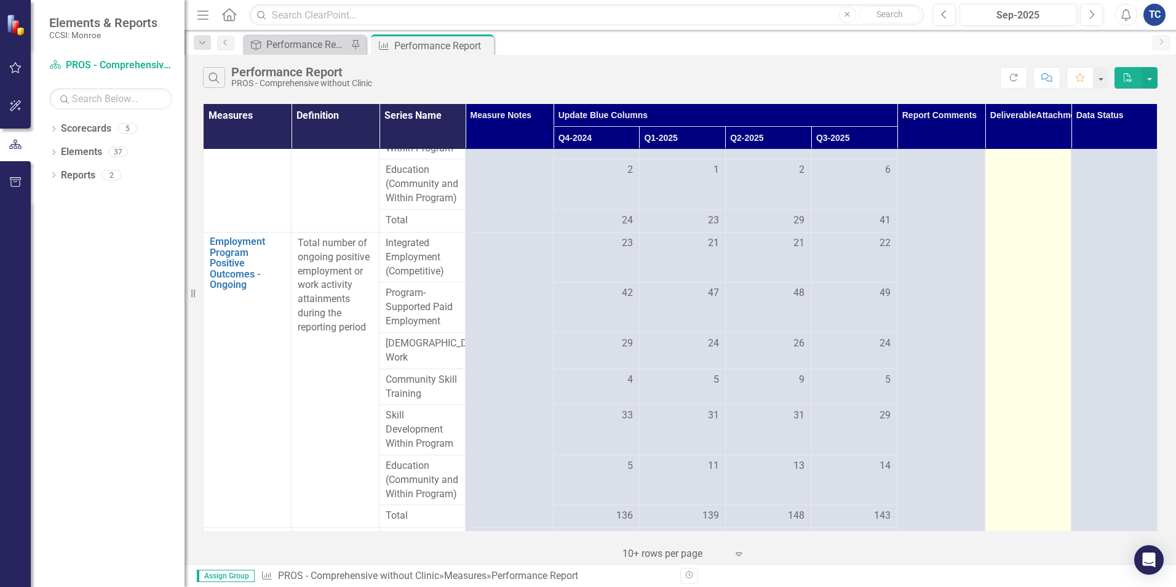
scroll to position [524, 0]
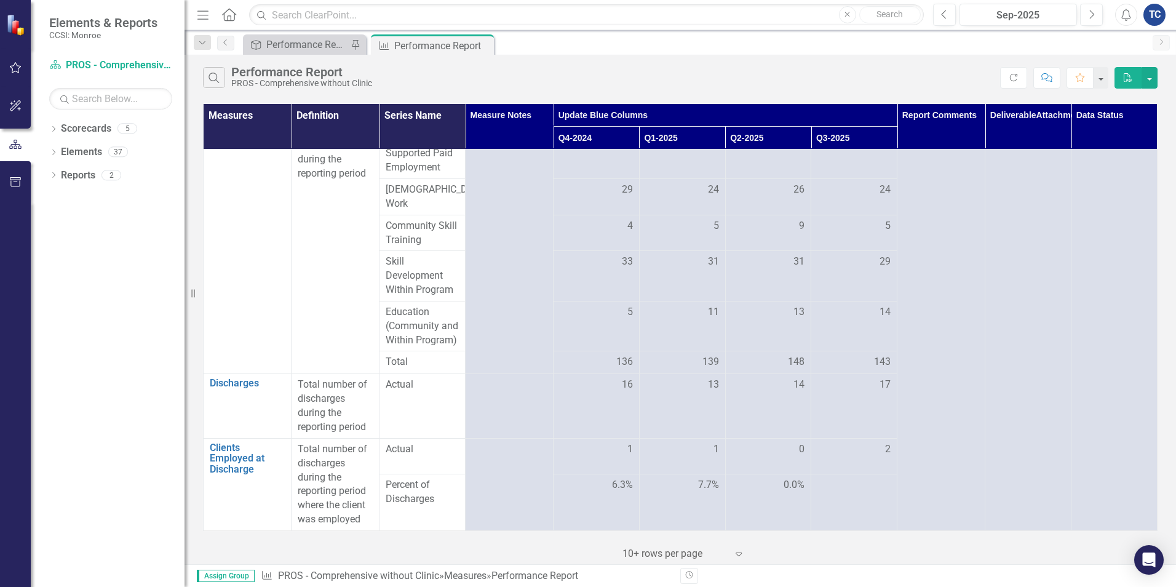
click at [862, 501] on td at bounding box center [854, 501] width 86 height 57
click at [863, 457] on div "2" at bounding box center [853, 449] width 73 height 15
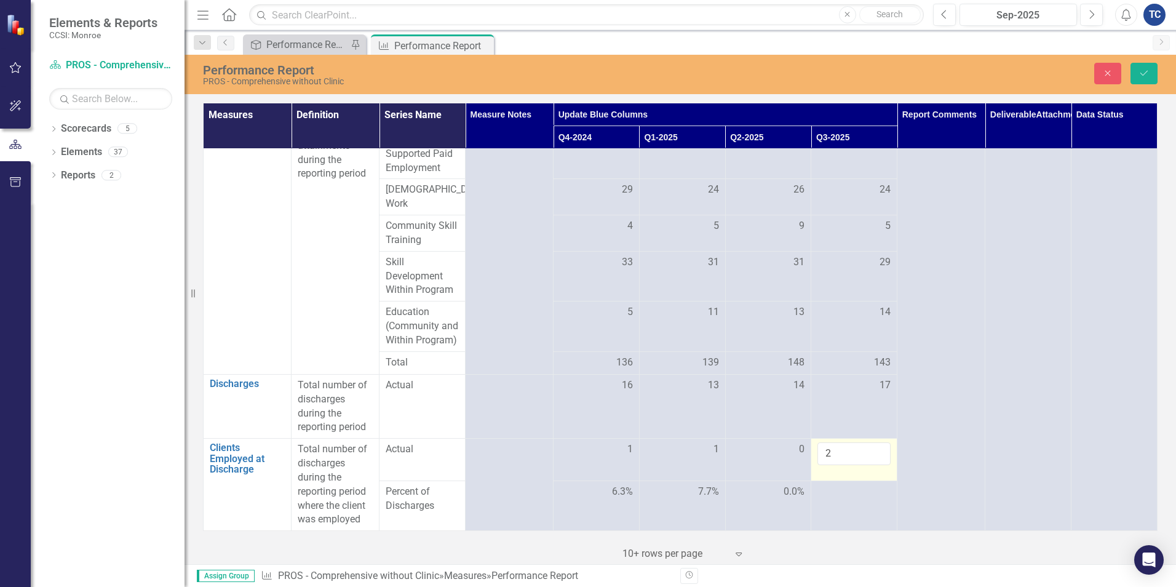
scroll to position [523, 0]
click at [845, 491] on div at bounding box center [853, 492] width 73 height 15
click at [1138, 69] on icon "Save" at bounding box center [1143, 73] width 11 height 9
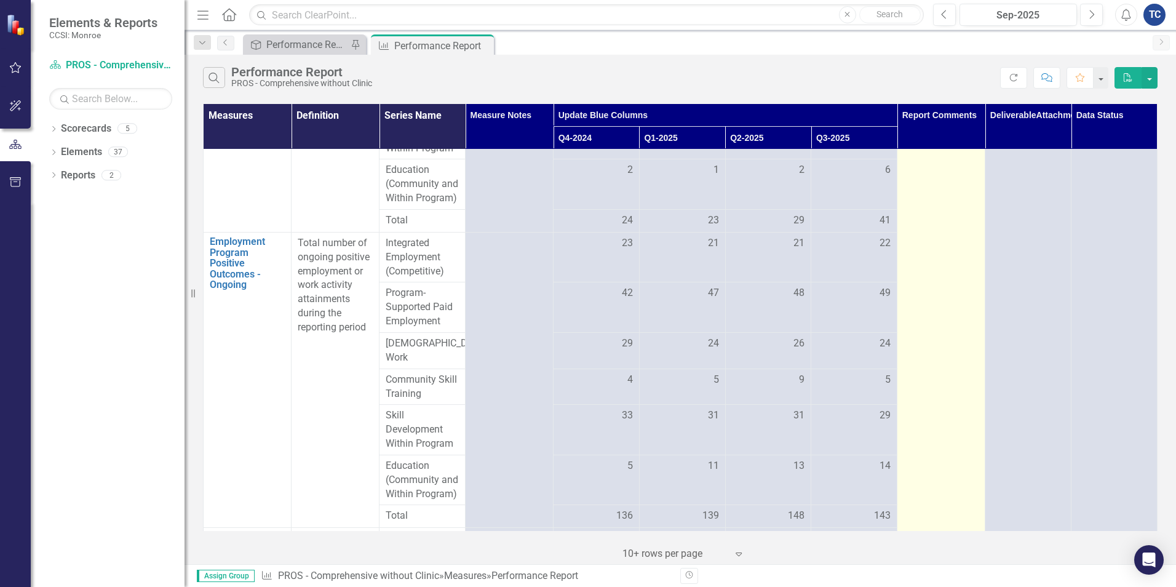
scroll to position [524, 0]
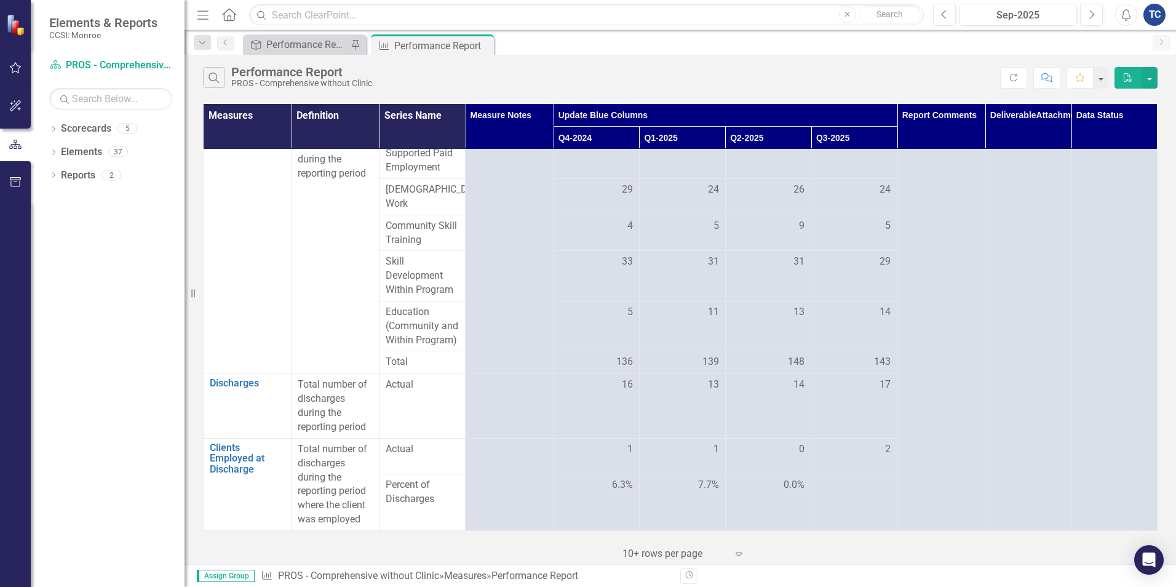
click at [854, 503] on td at bounding box center [854, 501] width 86 height 57
